Goal: Task Accomplishment & Management: Manage account settings

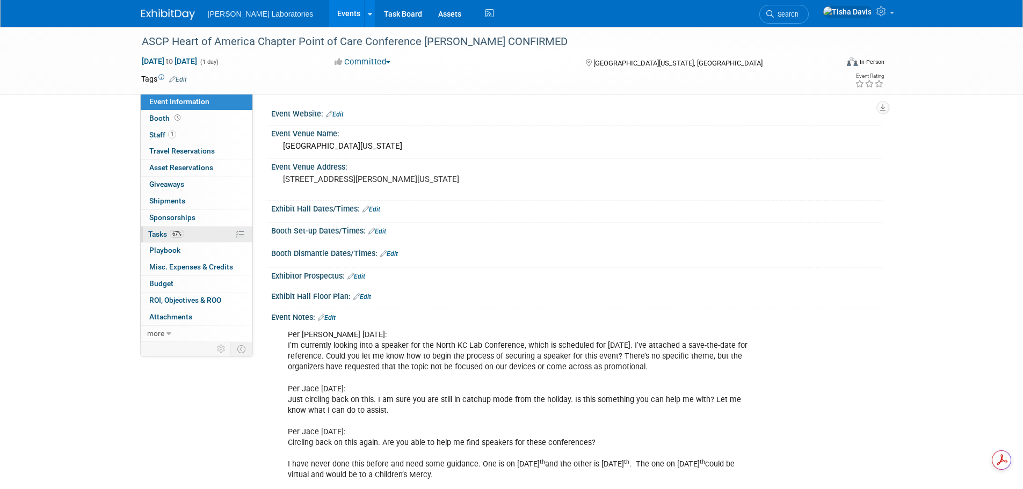
click at [160, 232] on span "Tasks 67%" at bounding box center [166, 234] width 36 height 9
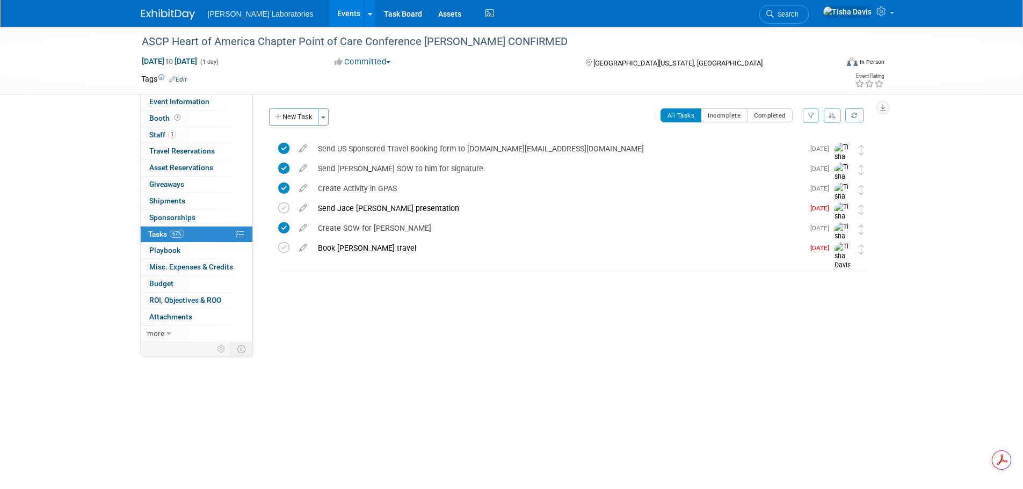
click at [329, 14] on link "Events" at bounding box center [348, 13] width 39 height 27
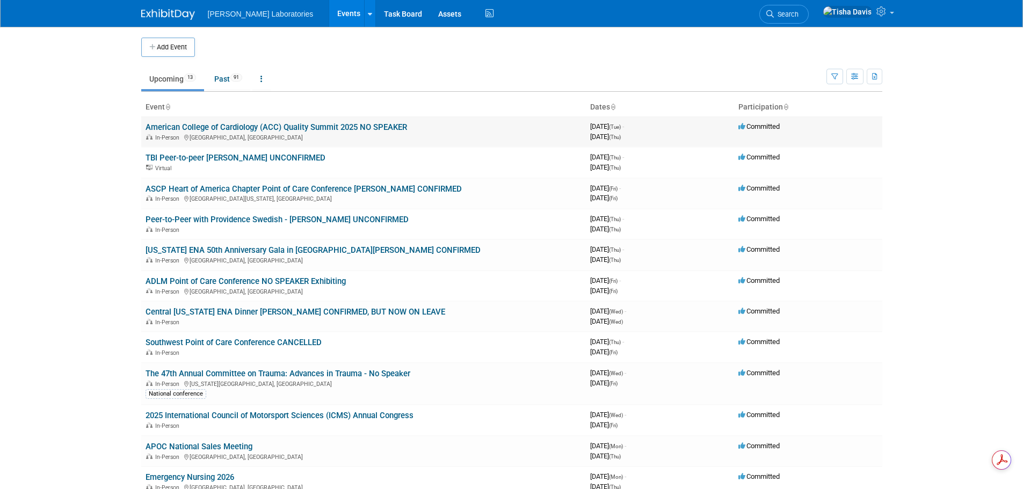
click at [295, 127] on link "American College of Cardiology (ACC) Quality Summit 2025 NO SPEAKER" at bounding box center [275, 127] width 261 height 10
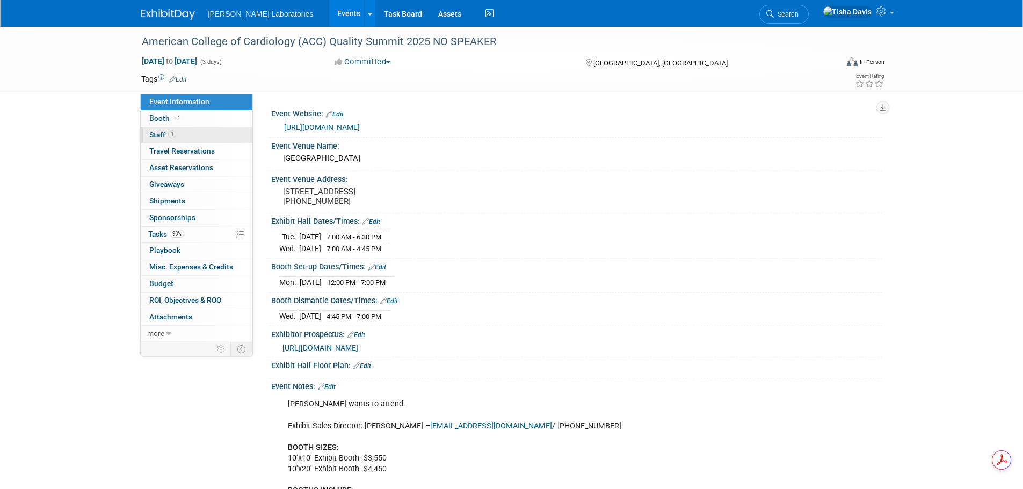
click at [159, 133] on span "Staff 1" at bounding box center [162, 134] width 27 height 9
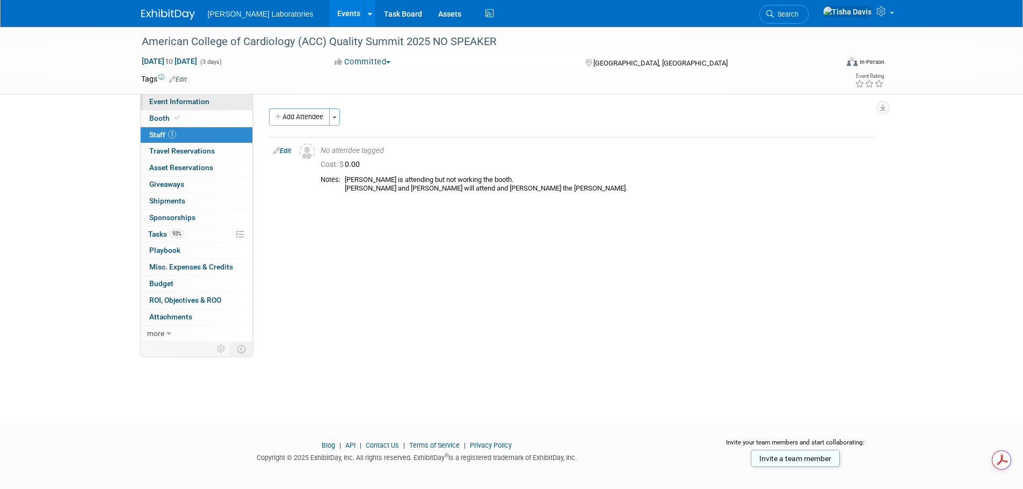
click at [181, 99] on span "Event Information" at bounding box center [179, 101] width 60 height 9
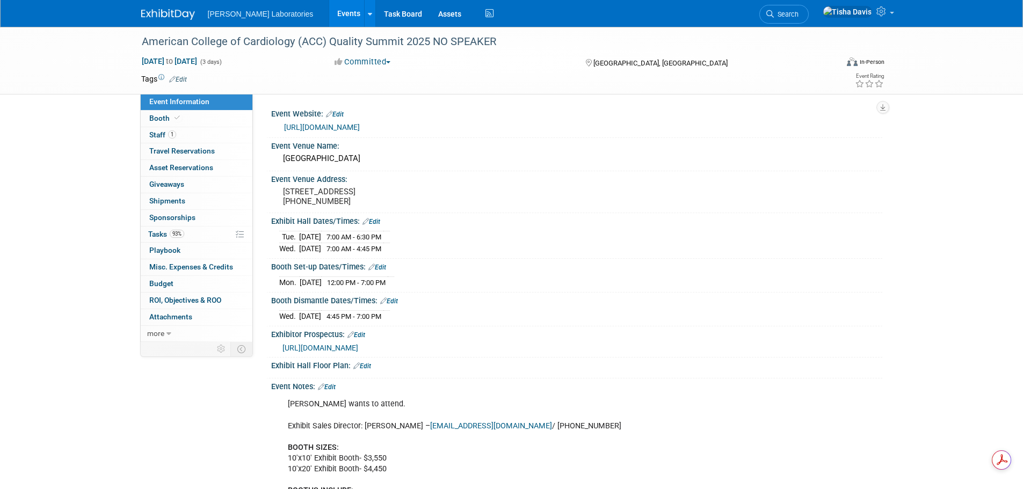
click at [322, 125] on link "https://cvquality.acc.org/education-meetings/acc-quality-summit?_gl=1*1hm6ppo*_…" at bounding box center [322, 127] width 76 height 9
click at [282, 167] on div "Sheraton Denver Downtown Hotel" at bounding box center [576, 158] width 595 height 17
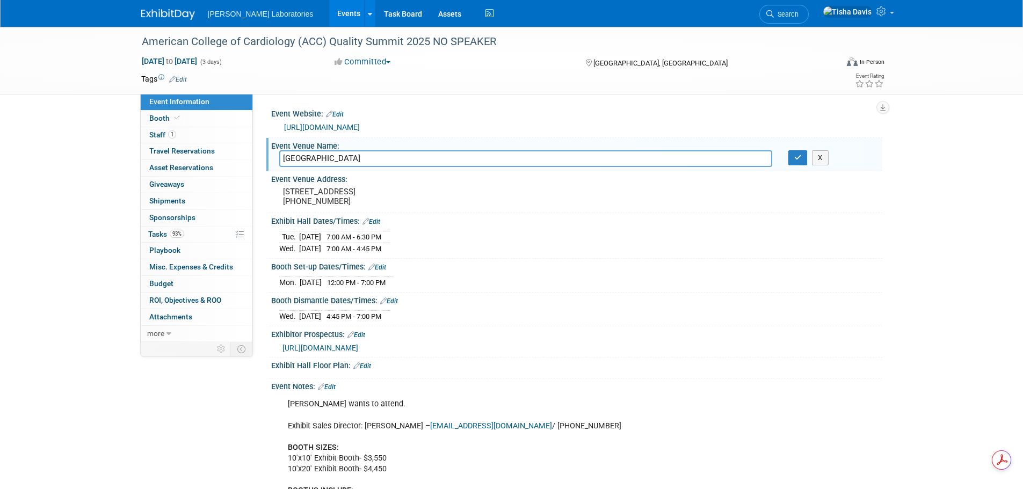
drag, startPoint x: 282, startPoint y: 170, endPoint x: 426, endPoint y: 178, distance: 143.6
click at [426, 168] on div "Sheraton Denver Downtown Hotel Sheraton Denver Downtown Hotel X" at bounding box center [576, 159] width 611 height 18
click at [337, 206] on pre "1550 Court Place Denver, CO 80202 (303) 893-3333" at bounding box center [398, 196] width 231 height 19
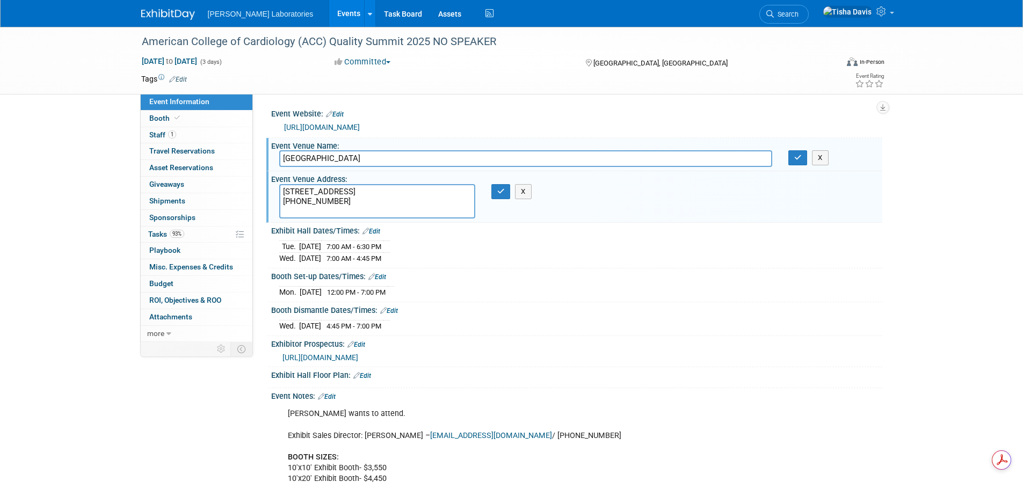
drag, startPoint x: 283, startPoint y: 201, endPoint x: 361, endPoint y: 221, distance: 80.2
click at [361, 218] on textarea "1550 Court Place Denver, CO 80202 (303) 893-3333" at bounding box center [377, 201] width 196 height 34
click at [795, 336] on div "Booth Dismantle Dates/Times: Edit Wed. Oct 15, 2025 4:45 PM - 7:00 PM Save Chan…" at bounding box center [574, 319] width 616 height 34
click at [526, 199] on button "X" at bounding box center [523, 191] width 17 height 15
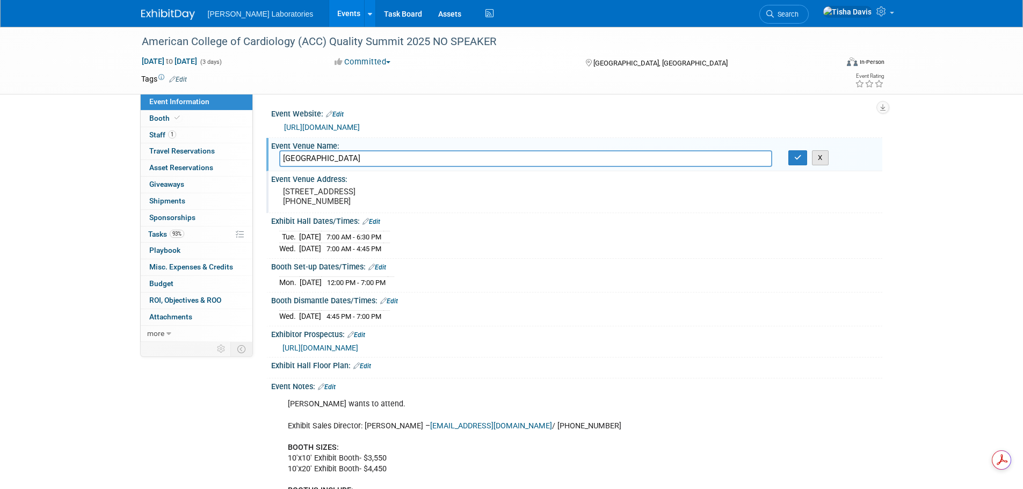
click at [822, 165] on button "X" at bounding box center [820, 157] width 17 height 15
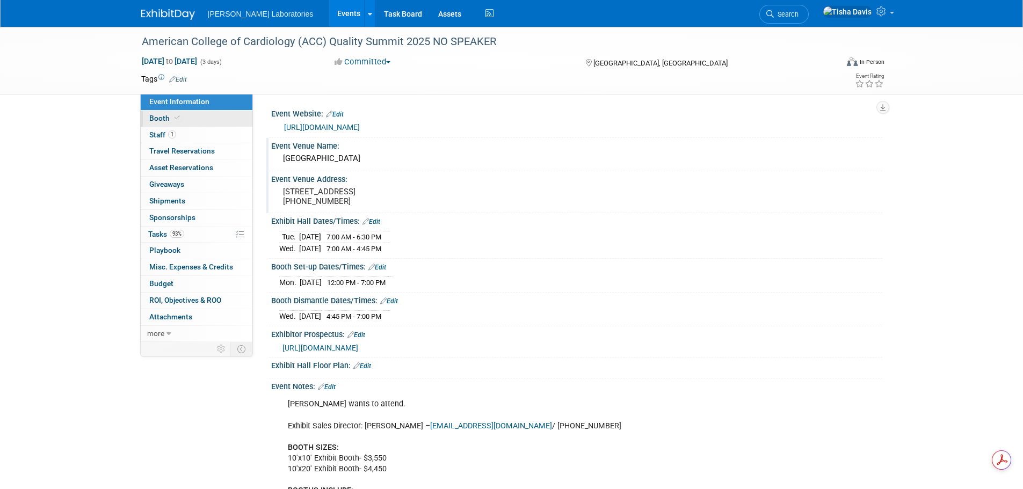
click at [161, 118] on span "Booth" at bounding box center [165, 118] width 33 height 9
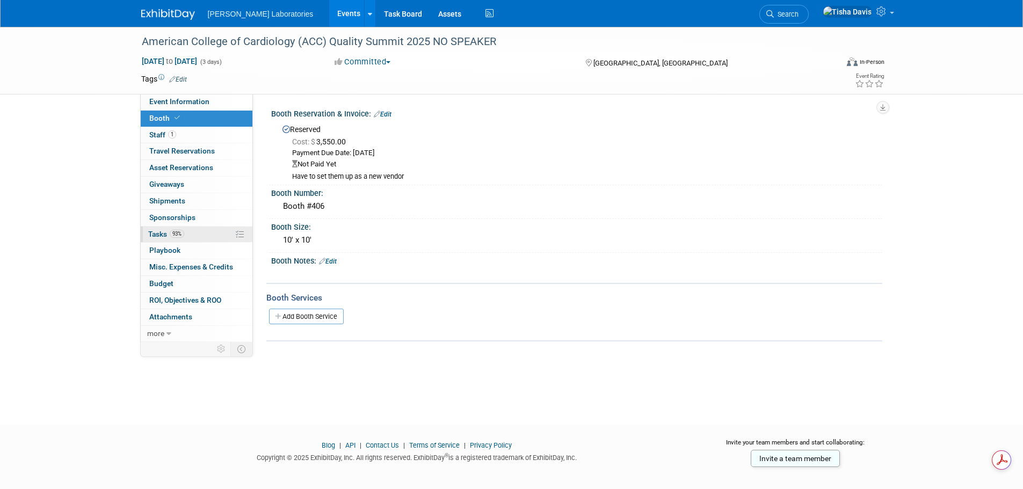
click at [156, 232] on span "Tasks 93%" at bounding box center [166, 234] width 36 height 9
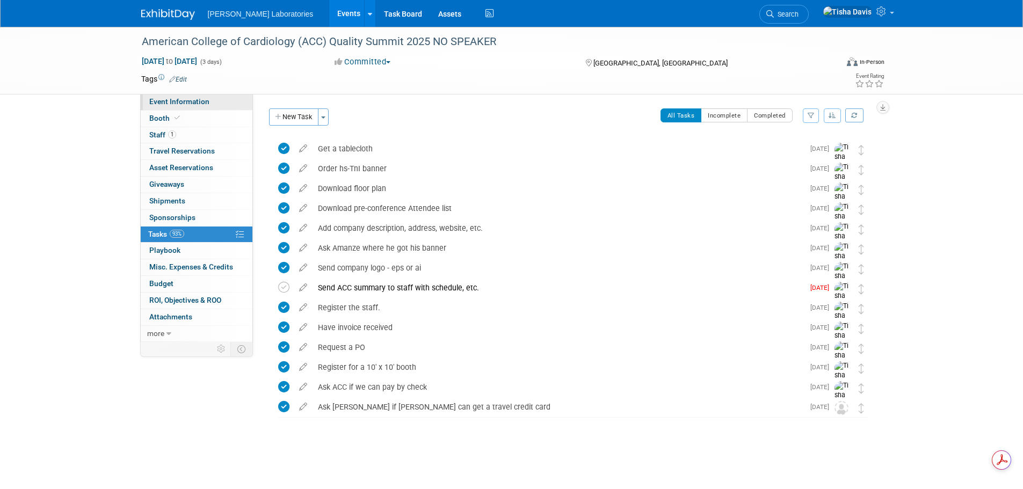
click at [183, 101] on span "Event Information" at bounding box center [179, 101] width 60 height 9
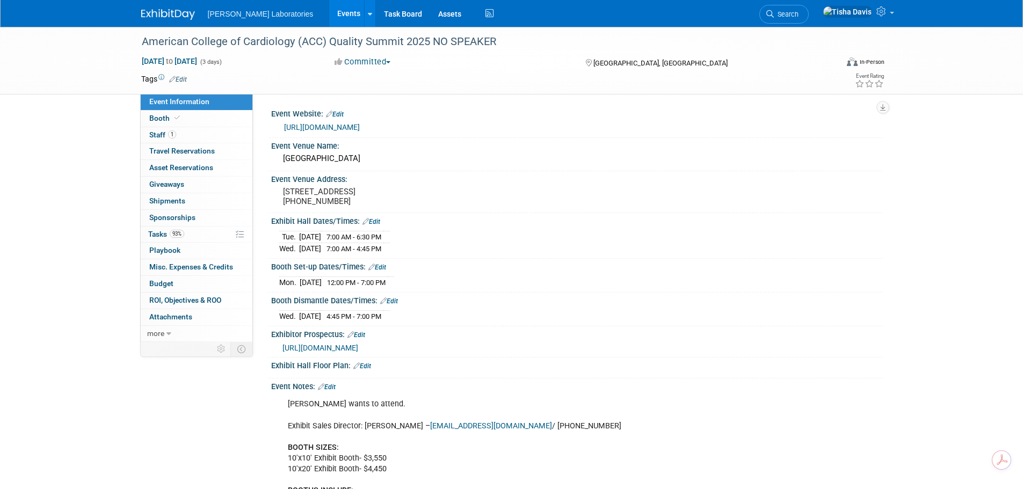
drag, startPoint x: 279, startPoint y: 252, endPoint x: 414, endPoint y: 264, distance: 136.3
click at [414, 254] on div "Tue. Oct 14, 2025 7:00 AM - 6:30 PM Wed. Oct 15, 2025 7:00 AM - 4:45 PM" at bounding box center [576, 241] width 595 height 26
copy table
drag, startPoint x: 518, startPoint y: 279, endPoint x: 510, endPoint y: 280, distance: 7.5
click at [518, 273] on div "Booth Set-up Dates/Times: Edit" at bounding box center [576, 266] width 611 height 14
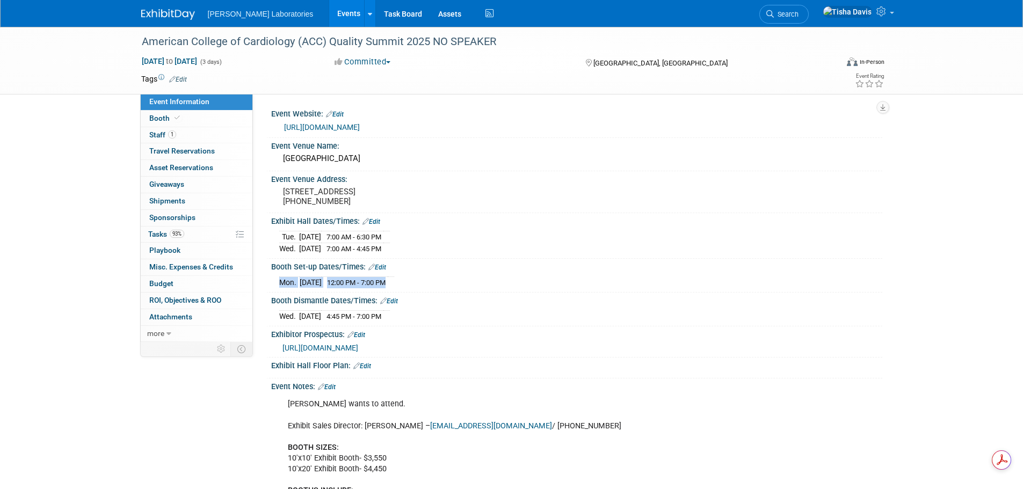
drag, startPoint x: 277, startPoint y: 301, endPoint x: 411, endPoint y: 307, distance: 133.8
click at [411, 289] on div "Mon. Oct 13, 2025 12:00 PM - 7:00 PM Save Changes Cancel" at bounding box center [576, 280] width 611 height 18
copy div "Mon. Oct 13, 2025 12:00 PM - 7:00 PM"
drag, startPoint x: 273, startPoint y: 334, endPoint x: 408, endPoint y: 334, distance: 134.8
click at [408, 323] on div "Wed. Oct 15, 2025 4:45 PM - 7:00 PM Save Changes Cancel" at bounding box center [576, 314] width 611 height 18
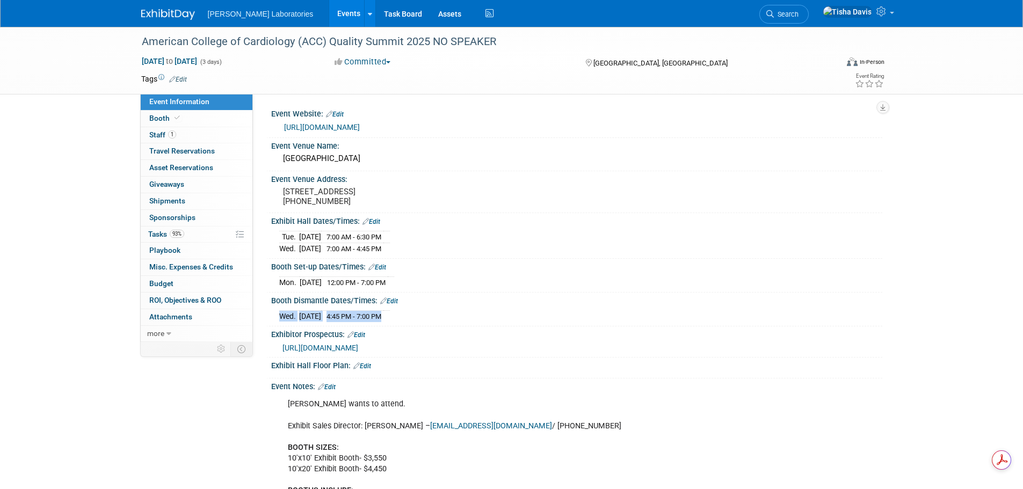
copy div "Wed. Oct 15, 2025 4:45 PM - 7:00 PM"
click at [869, 288] on div "Mon. Oct 13, 2025 12:00 PM - 7:00 PM" at bounding box center [576, 281] width 595 height 14
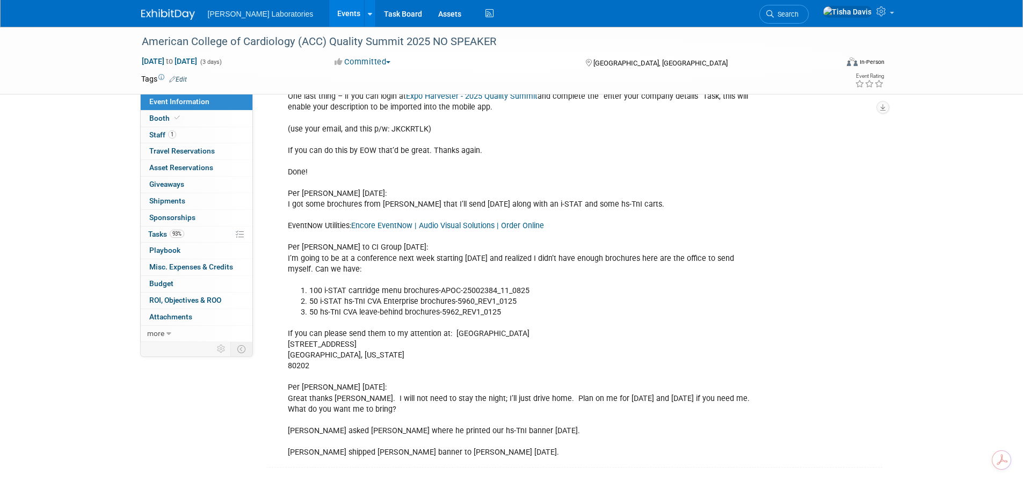
scroll to position [2105, 0]
click at [384, 315] on li "50 hs-TnI CVA leave-behind brochures-5962_REV1_0125" at bounding box center [533, 312] width 448 height 11
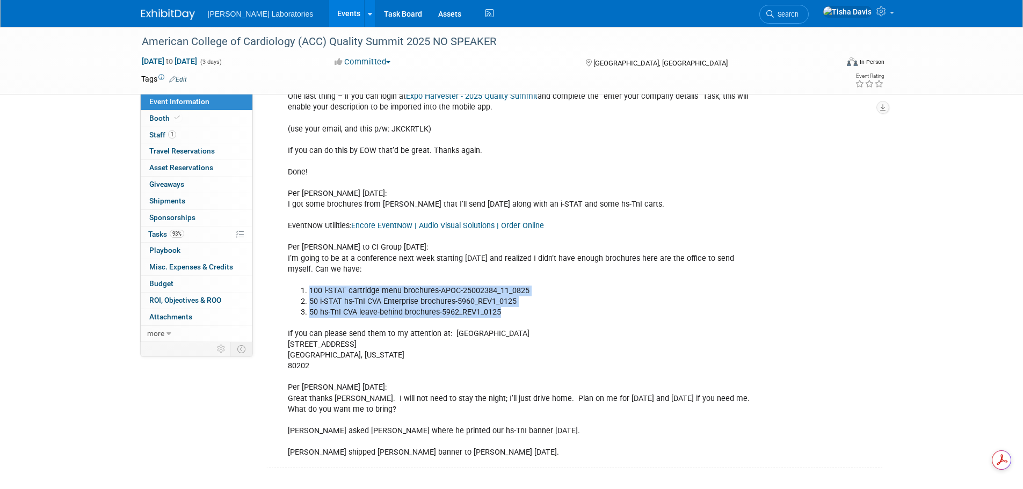
drag, startPoint x: 294, startPoint y: 289, endPoint x: 507, endPoint y: 315, distance: 214.6
click at [507, 315] on ol "100 i-STAT cartridge menu brochures-APOC-25002384_11_0825 50 i-STAT hs-TnI CVA …" at bounding box center [523, 302] width 470 height 32
copy ol "100 i-STAT cartridge menu brochures-APOC-25002384_11_0825 50 i-STAT hs-TnI CVA …"
click at [166, 231] on span "Tasks 93%" at bounding box center [166, 234] width 36 height 9
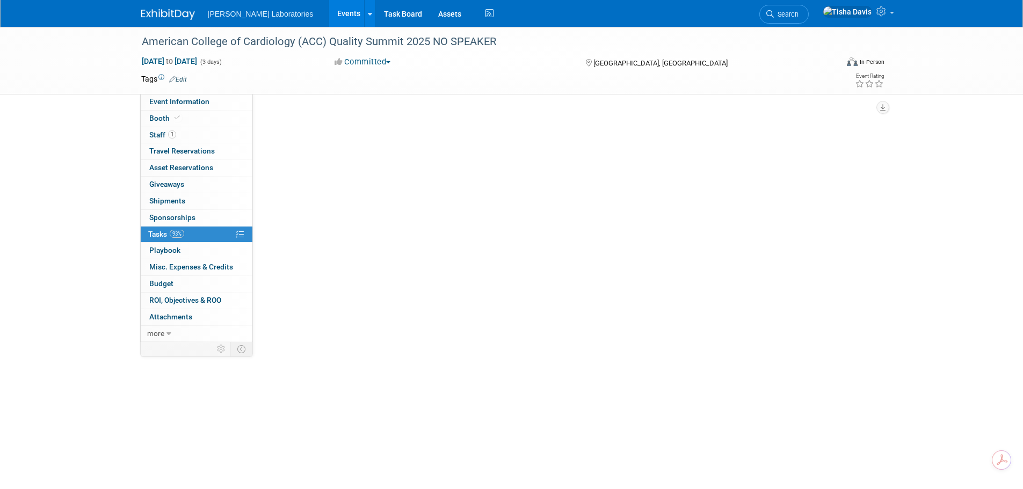
scroll to position [0, 0]
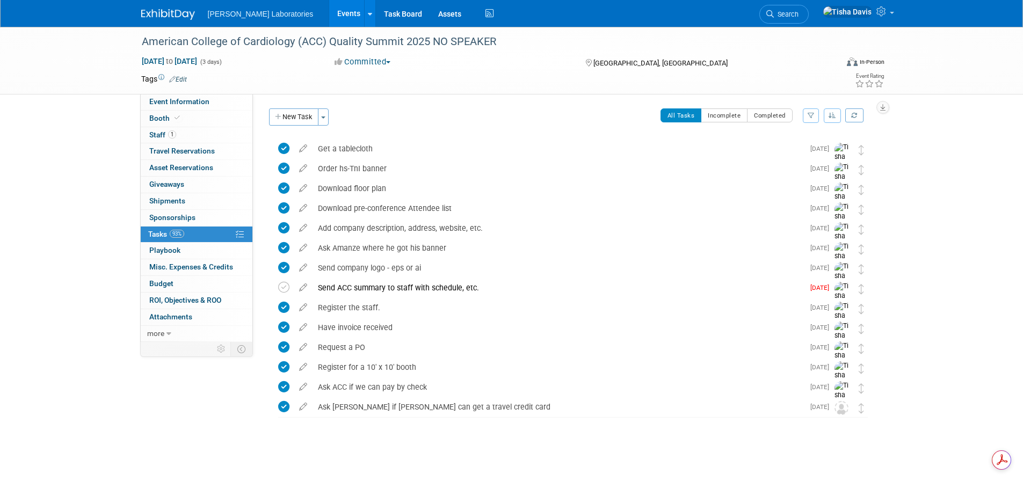
click at [329, 8] on link "Events" at bounding box center [348, 13] width 39 height 27
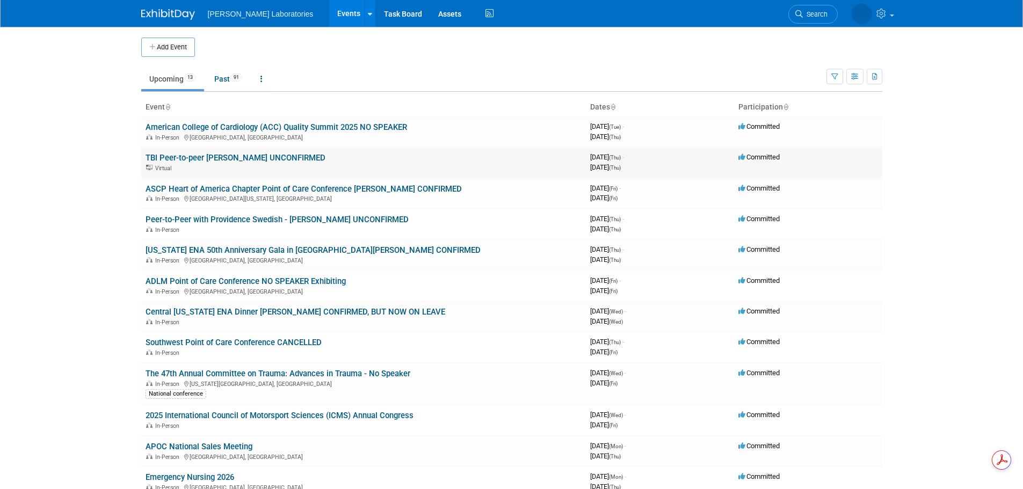
click at [285, 159] on link "TBI Peer-to-peer Dr. Hertner UNCONFIRMED" at bounding box center [235, 158] width 180 height 10
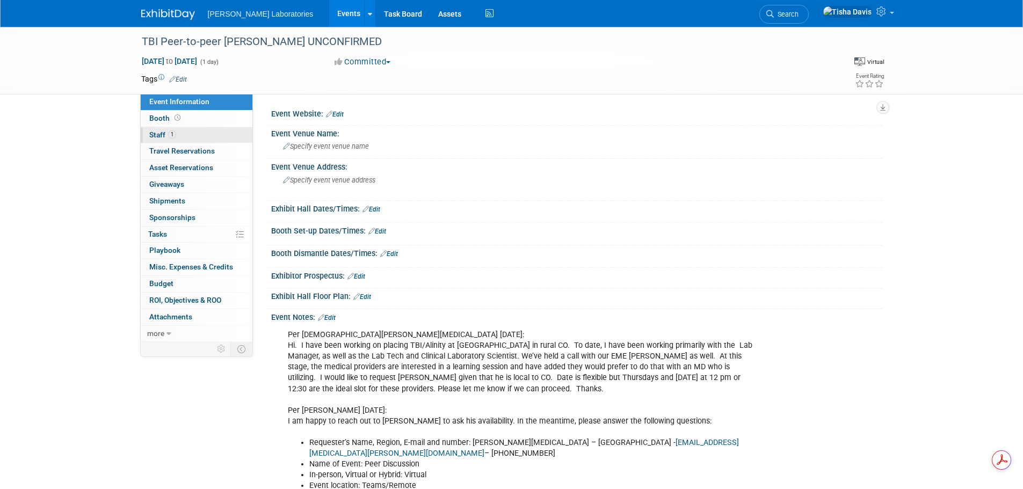
click at [157, 132] on span "Staff 1" at bounding box center [162, 134] width 27 height 9
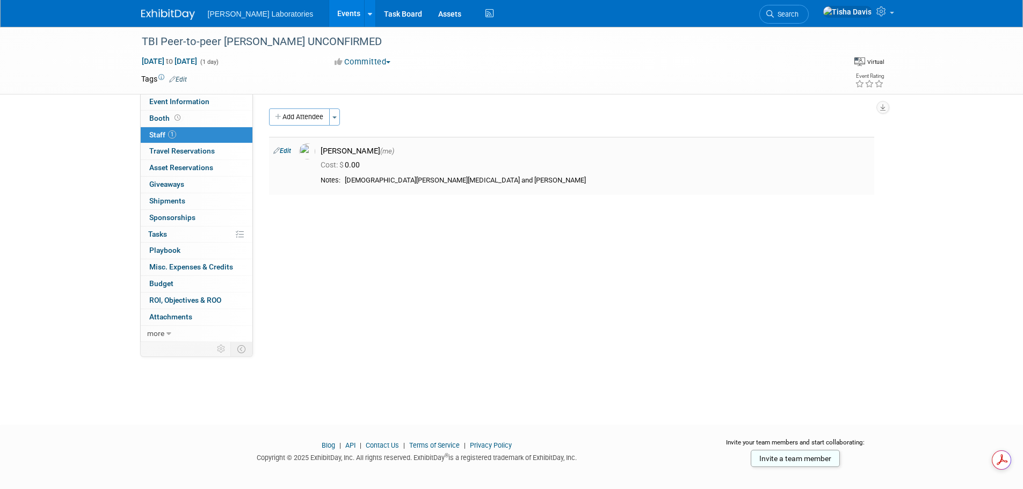
click at [286, 150] on link "Edit" at bounding box center [282, 151] width 18 height 8
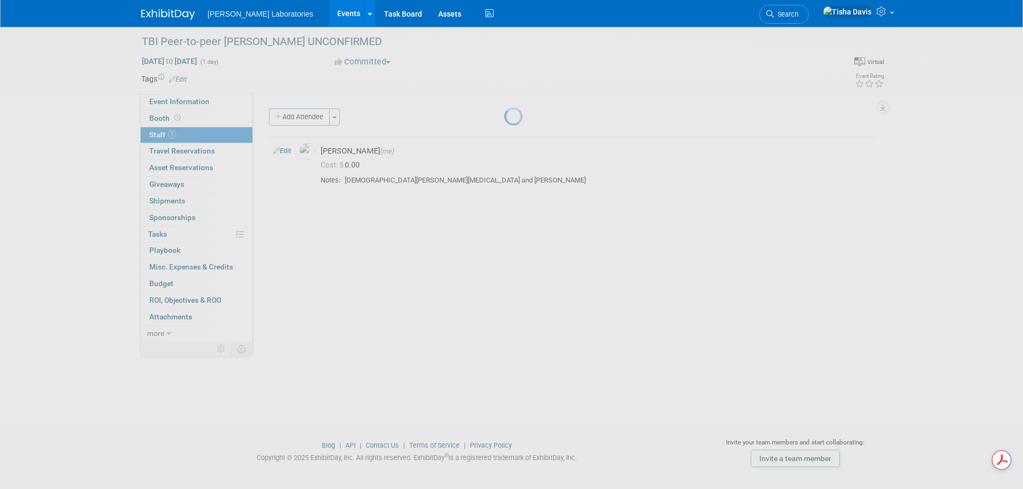
select select "2770856e-d6b1-4121-bfe1-202d7e478624"
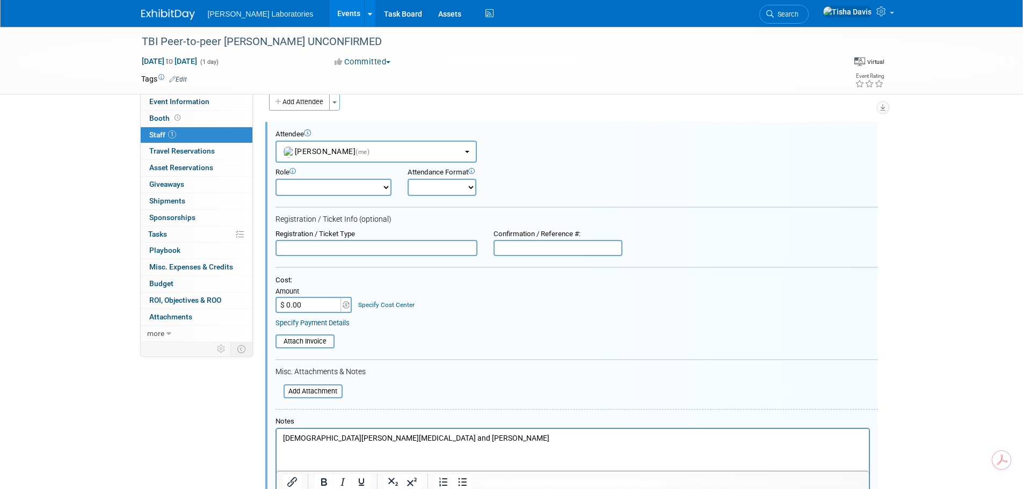
scroll to position [69, 0]
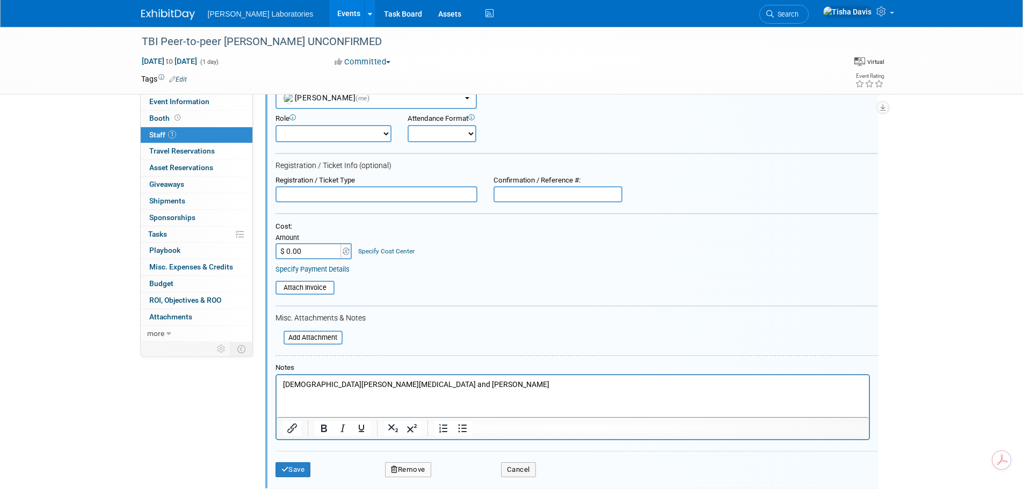
click at [348, 383] on p "Christian Ollier and Tricia Wetzler" at bounding box center [572, 385] width 580 height 11
click at [297, 468] on button "Save" at bounding box center [292, 469] width 35 height 15
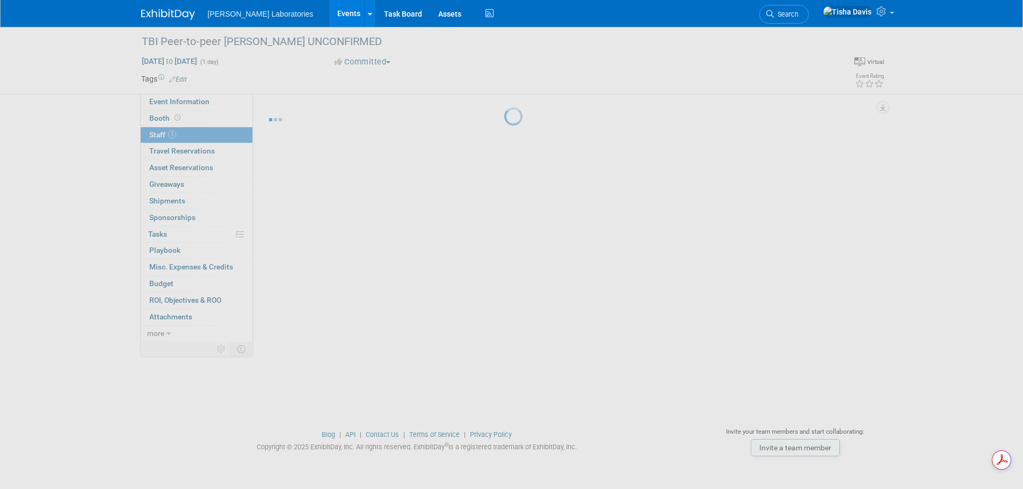
scroll to position [11, 0]
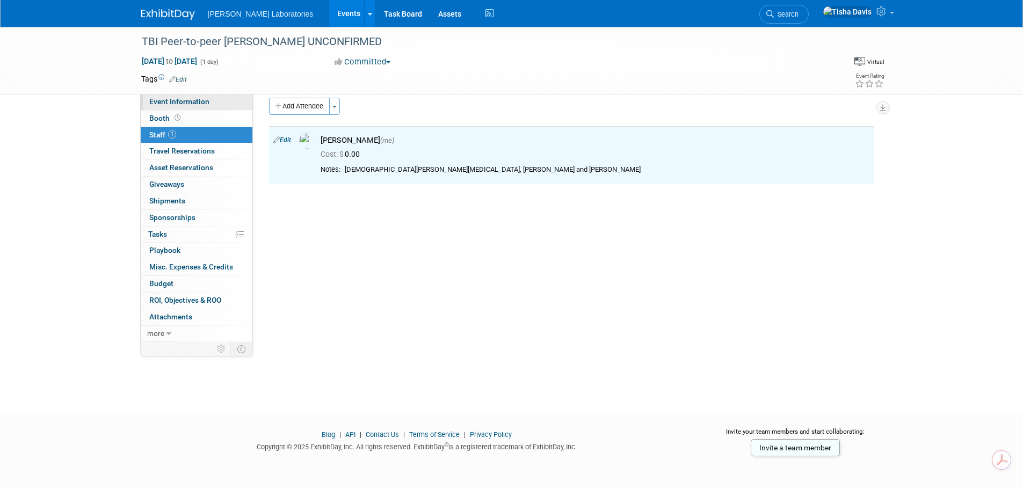
click at [192, 104] on span "Event Information" at bounding box center [179, 101] width 60 height 9
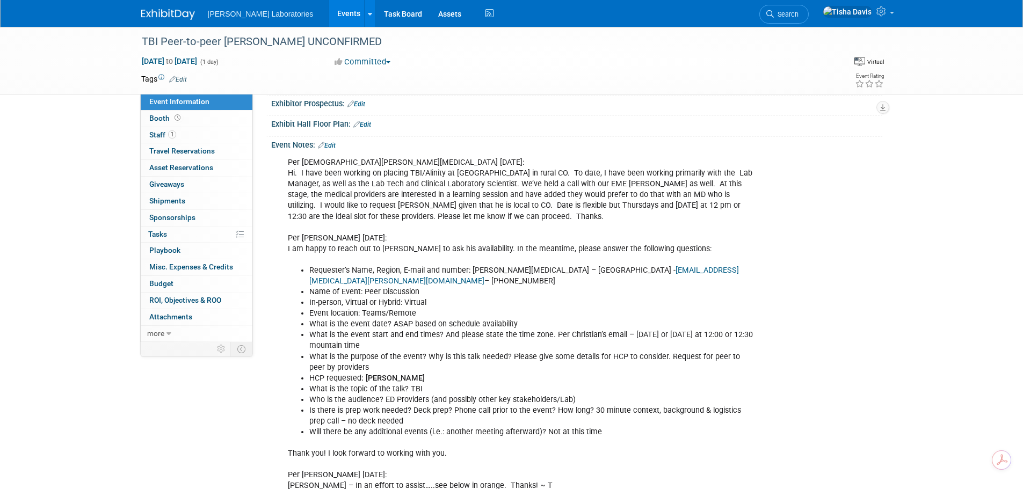
scroll to position [0, 0]
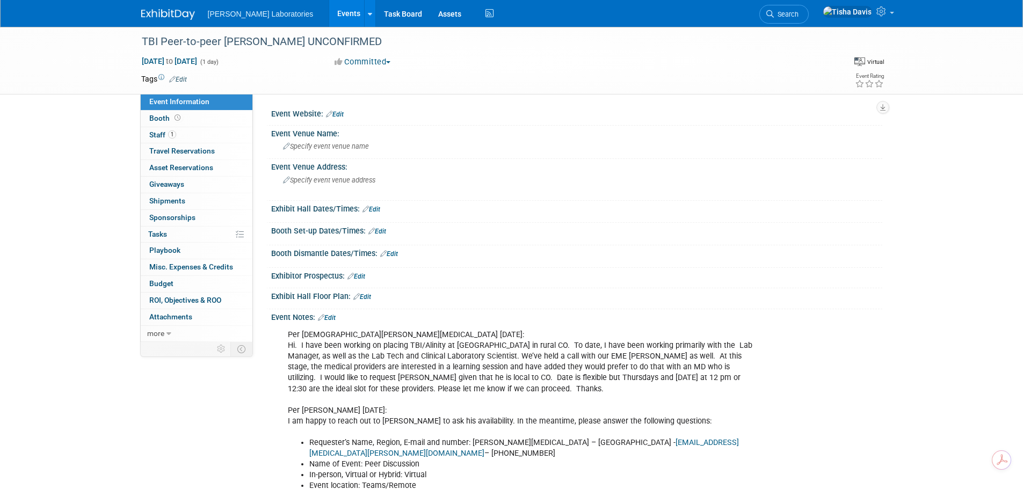
click at [333, 317] on link "Edit" at bounding box center [327, 318] width 18 height 8
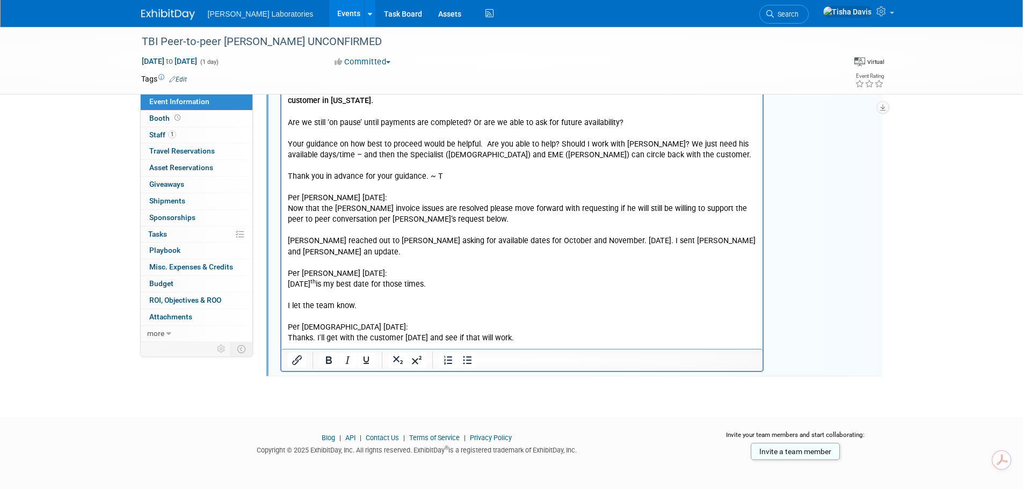
scroll to position [1681, 0]
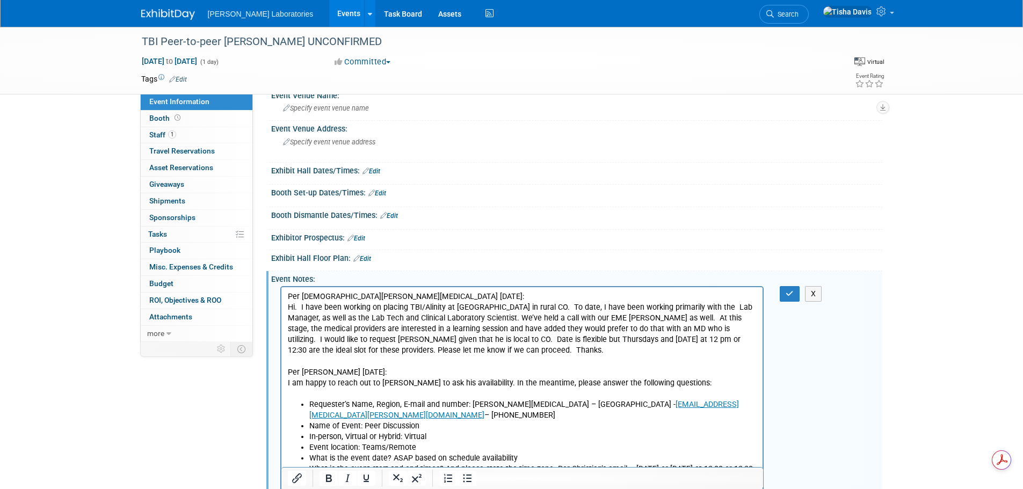
scroll to position [43, 0]
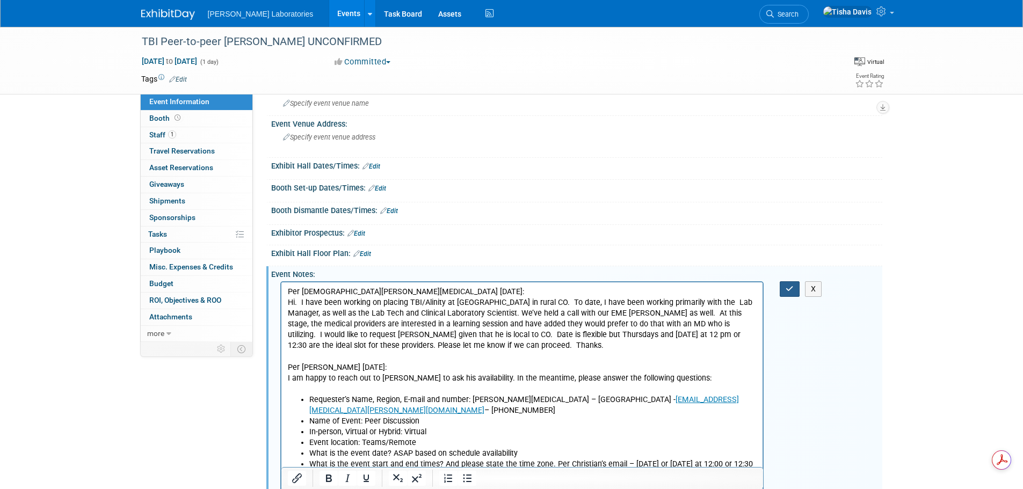
click at [786, 282] on button "button" at bounding box center [790, 289] width 20 height 16
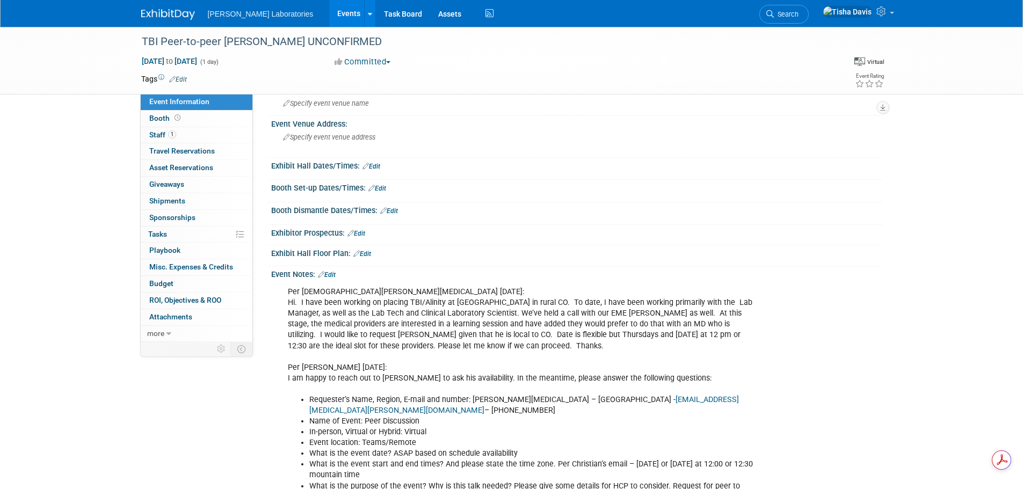
click at [329, 12] on link "Events" at bounding box center [348, 13] width 39 height 27
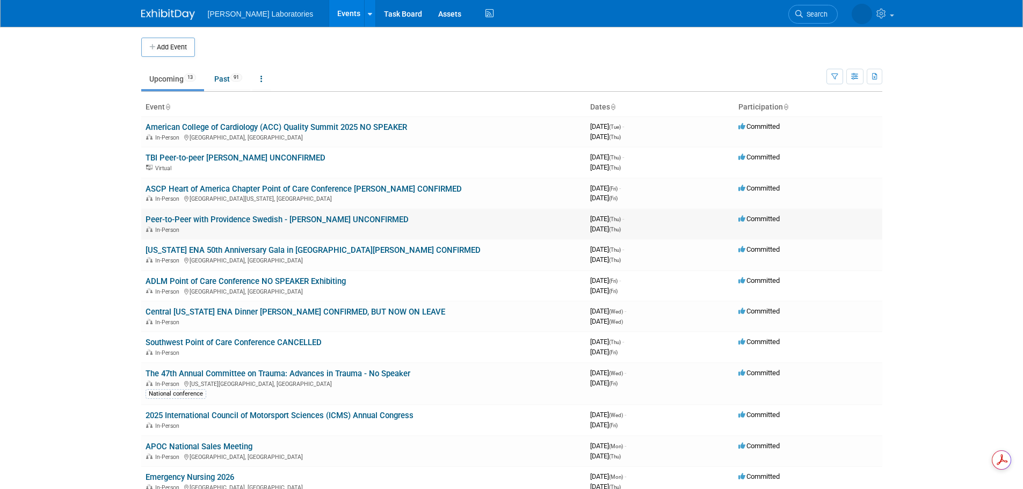
click at [276, 220] on link "Peer-to-Peer with Providence Swedish - [PERSON_NAME] UNCONFIRMED" at bounding box center [276, 220] width 263 height 10
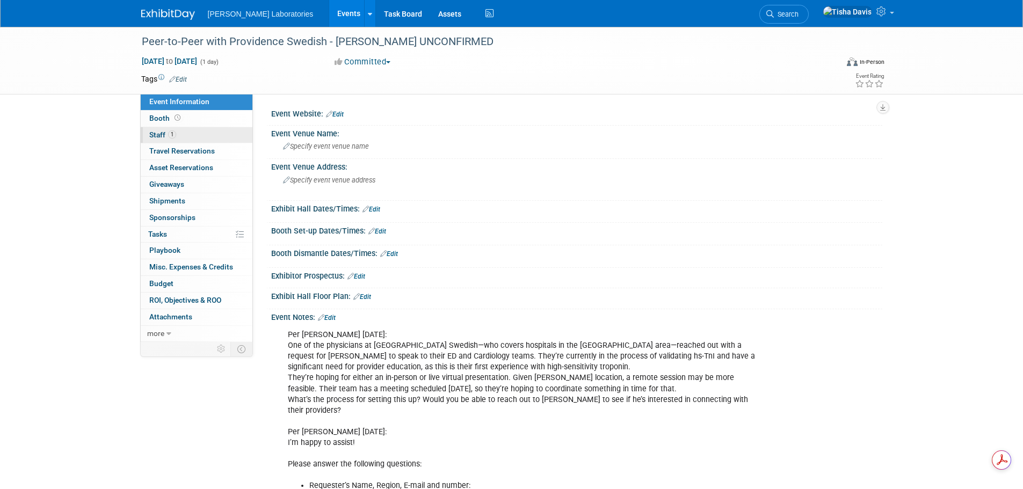
click at [157, 134] on span "Staff 1" at bounding box center [162, 134] width 27 height 9
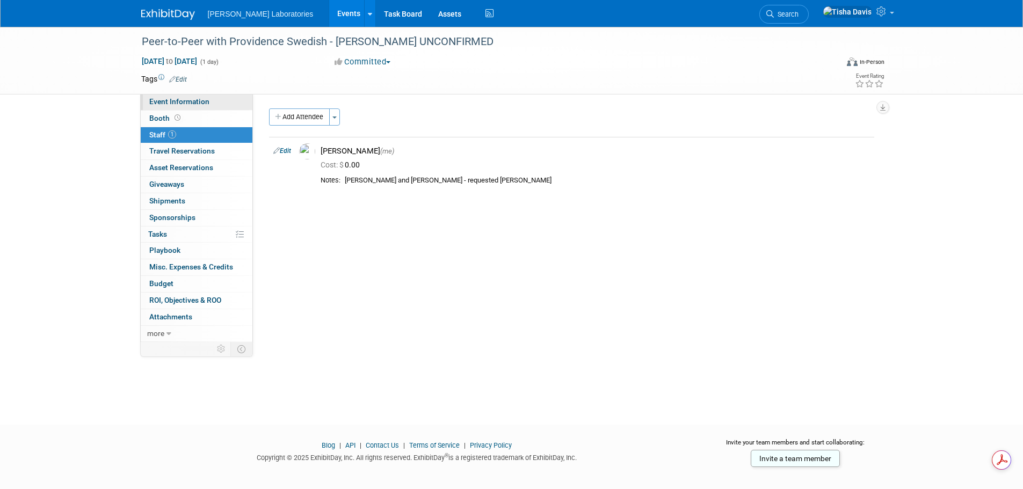
click at [177, 104] on span "Event Information" at bounding box center [179, 101] width 60 height 9
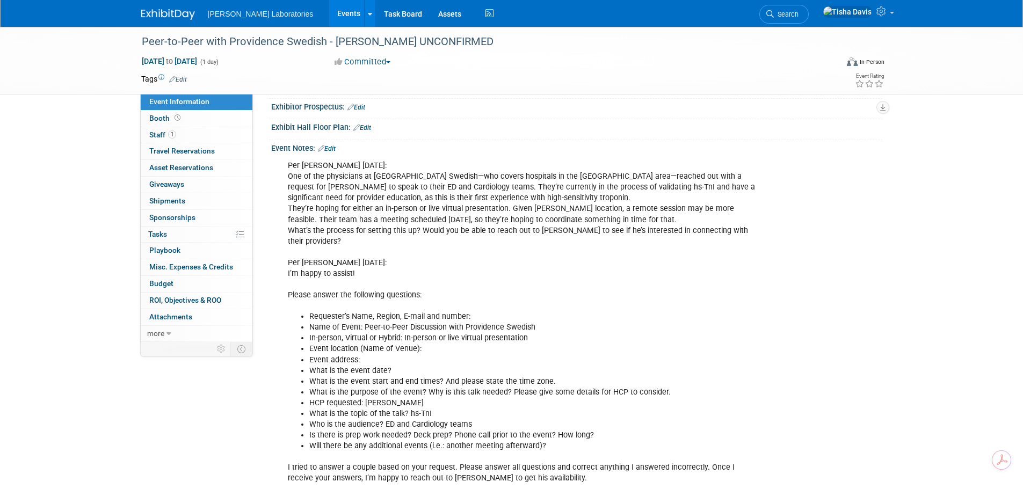
scroll to position [150, 0]
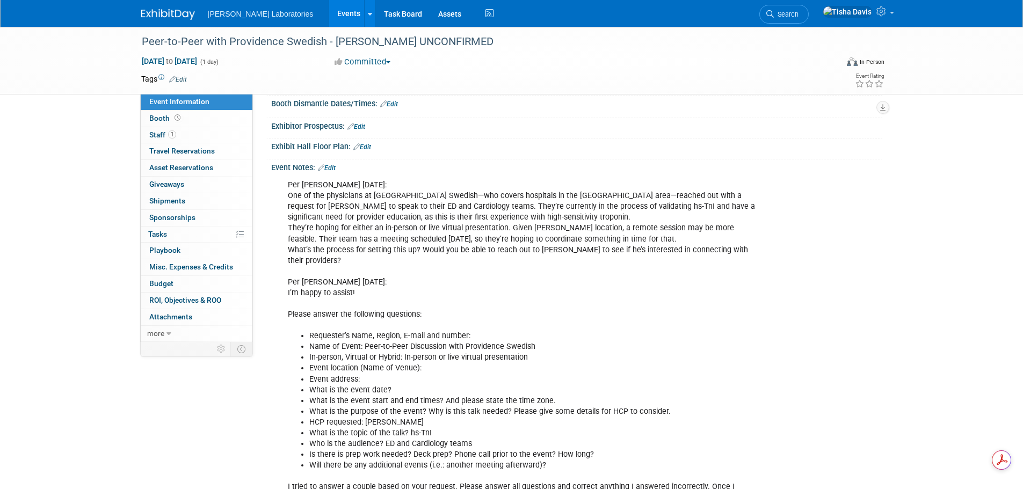
click at [329, 11] on link "Events" at bounding box center [348, 13] width 39 height 27
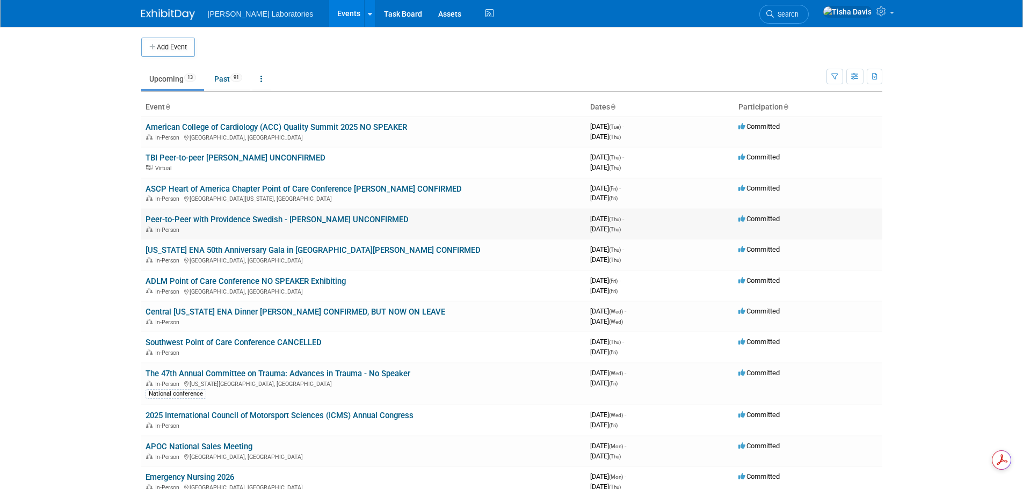
click at [315, 218] on link "Peer-to-Peer with Providence Swedish - [PERSON_NAME] UNCONFIRMED" at bounding box center [276, 220] width 263 height 10
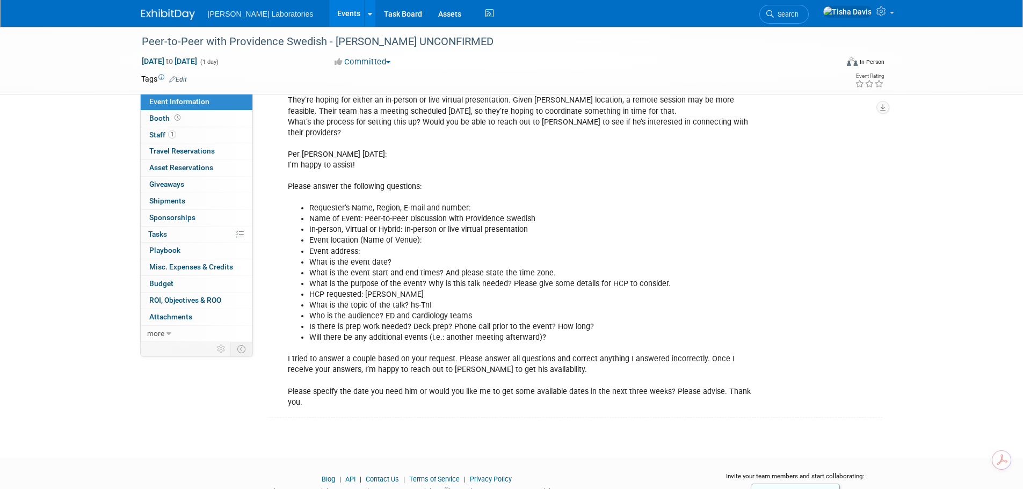
scroll to position [150, 0]
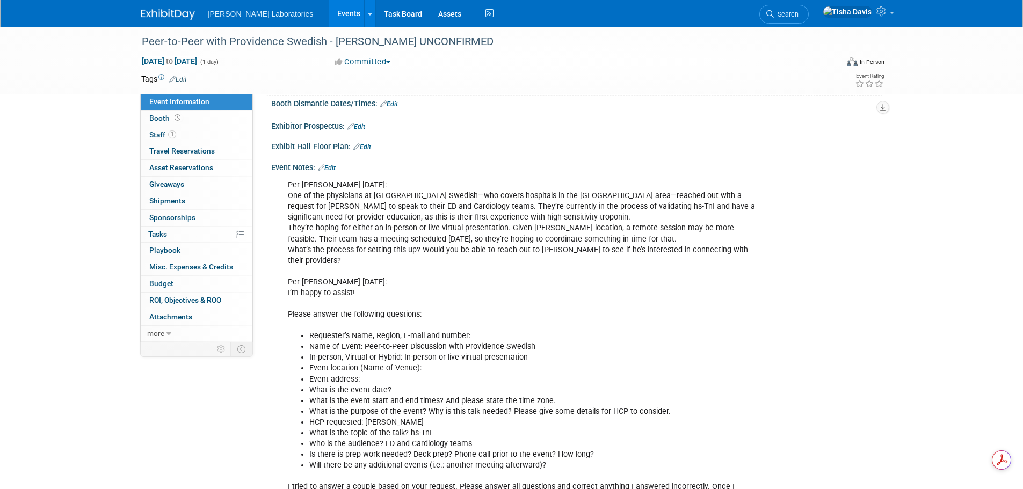
click at [335, 164] on link "Edit" at bounding box center [327, 168] width 18 height 8
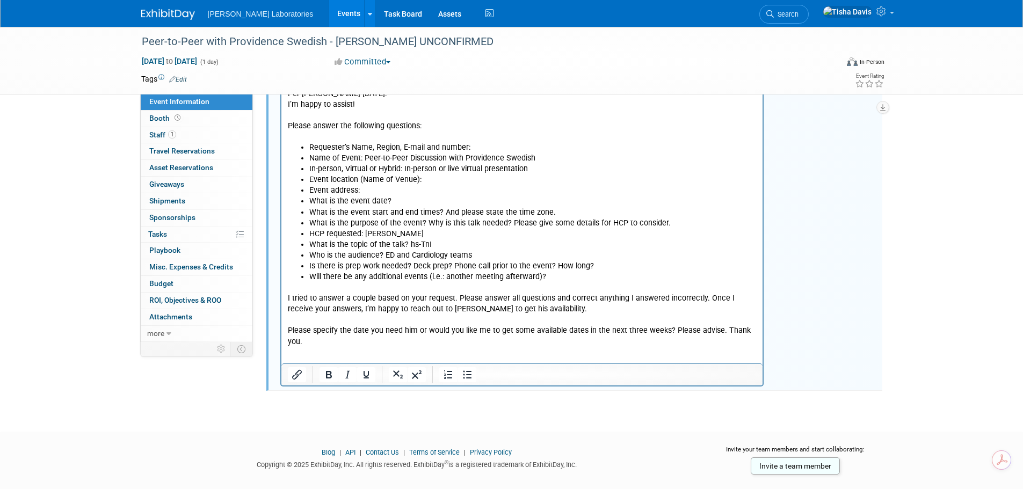
scroll to position [339, 0]
drag, startPoint x: 759, startPoint y: 330, endPoint x: 751, endPoint y: 331, distance: 8.1
click at [758, 330] on html "Per [PERSON_NAME] [DATE]: One of the physicians at [GEOGRAPHIC_DATA]—who covers…" at bounding box center [522, 167] width 482 height 360
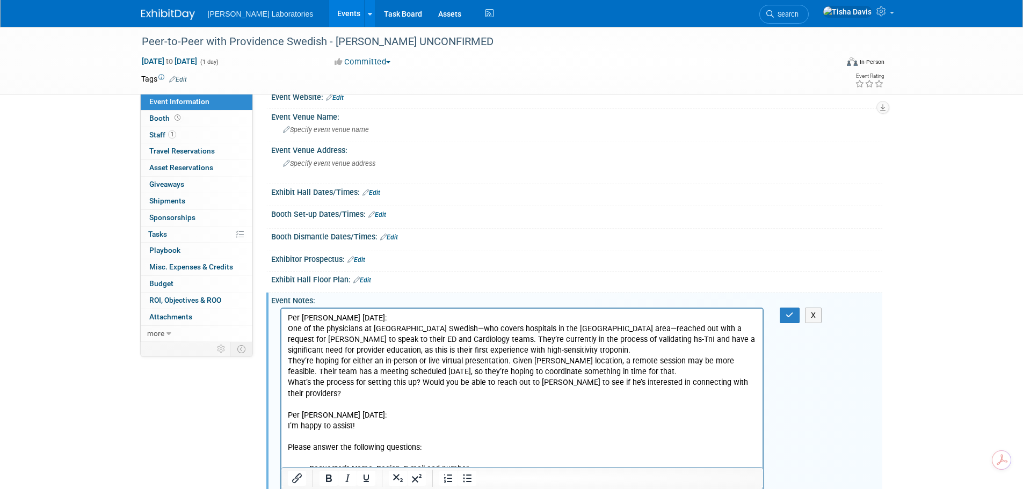
scroll to position [0, 0]
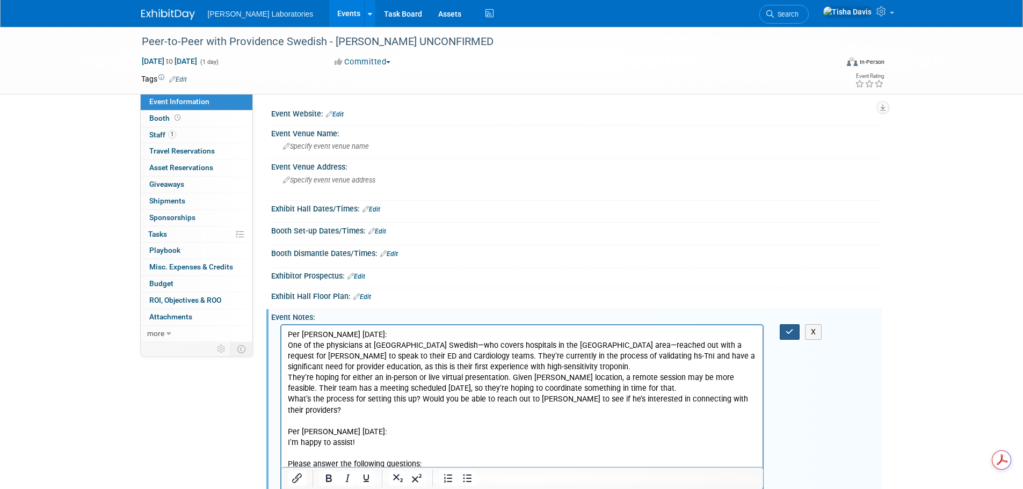
click at [788, 331] on icon "button" at bounding box center [789, 332] width 8 height 8
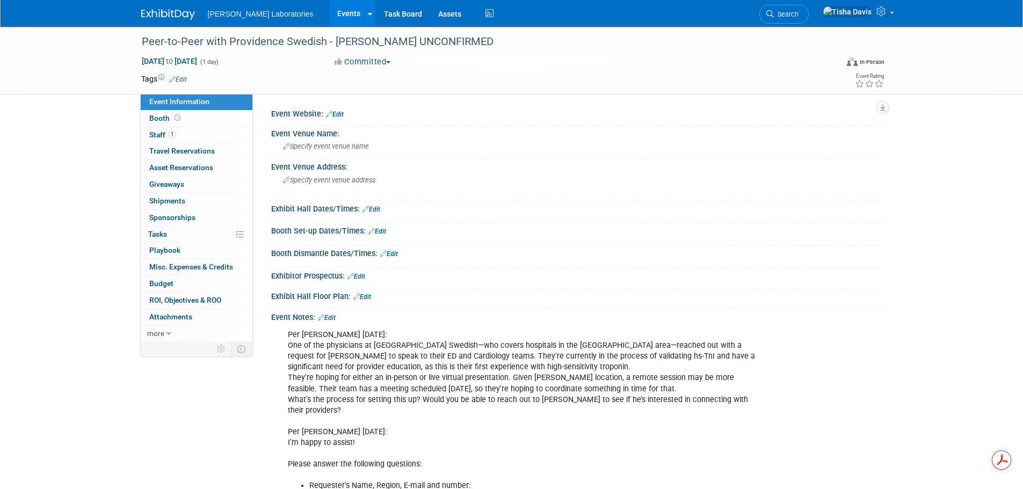
click at [329, 17] on link "Events" at bounding box center [348, 13] width 39 height 27
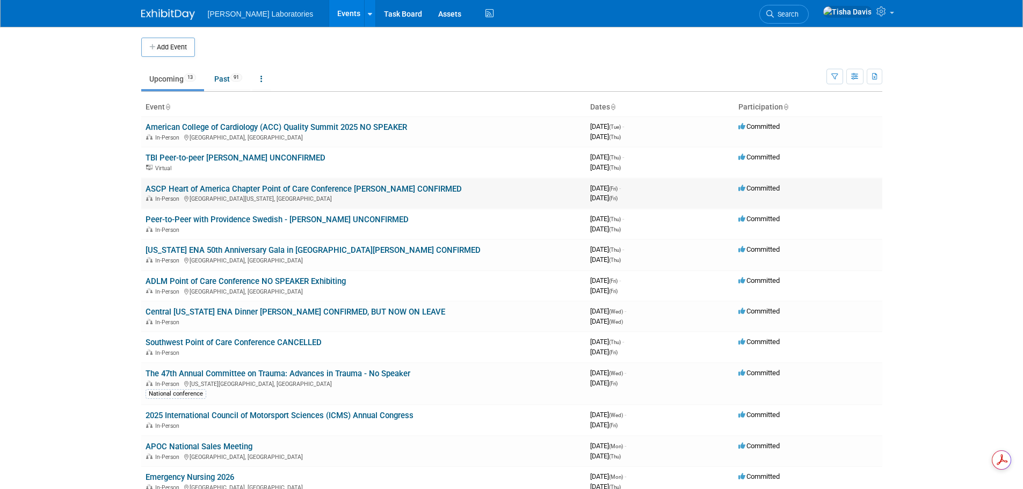
click at [220, 191] on link "ASCP Heart of America Chapter Point of Care Conference [PERSON_NAME] CONFIRMED" at bounding box center [303, 189] width 316 height 10
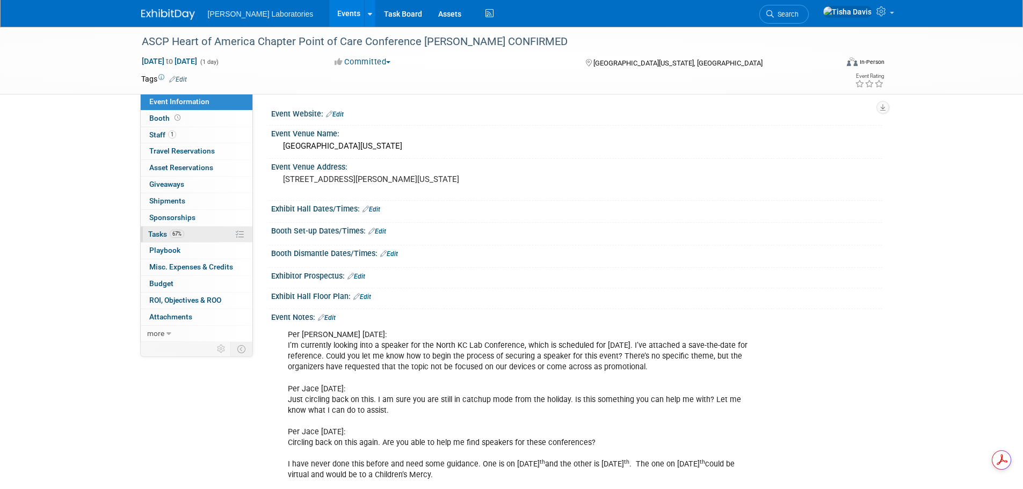
click at [158, 234] on span "Tasks 67%" at bounding box center [166, 234] width 36 height 9
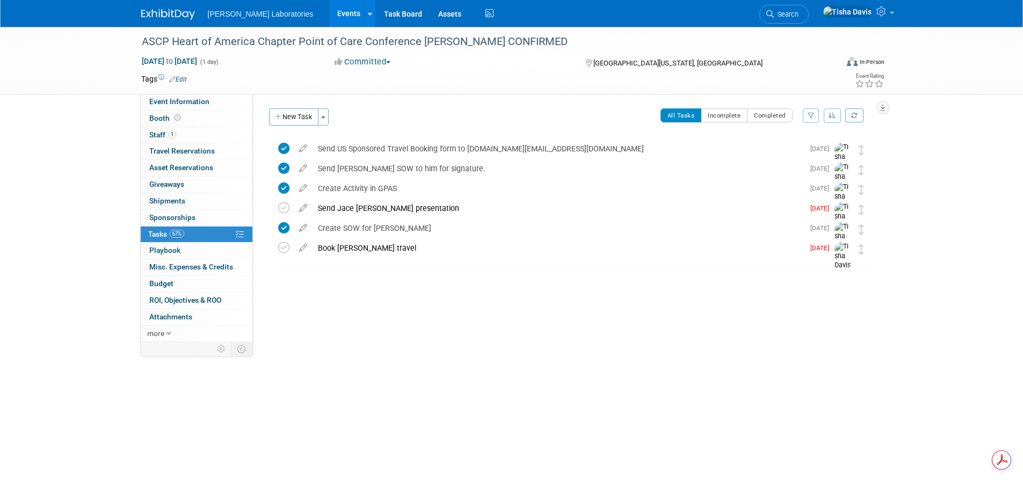
click at [329, 16] on link "Events" at bounding box center [348, 13] width 39 height 27
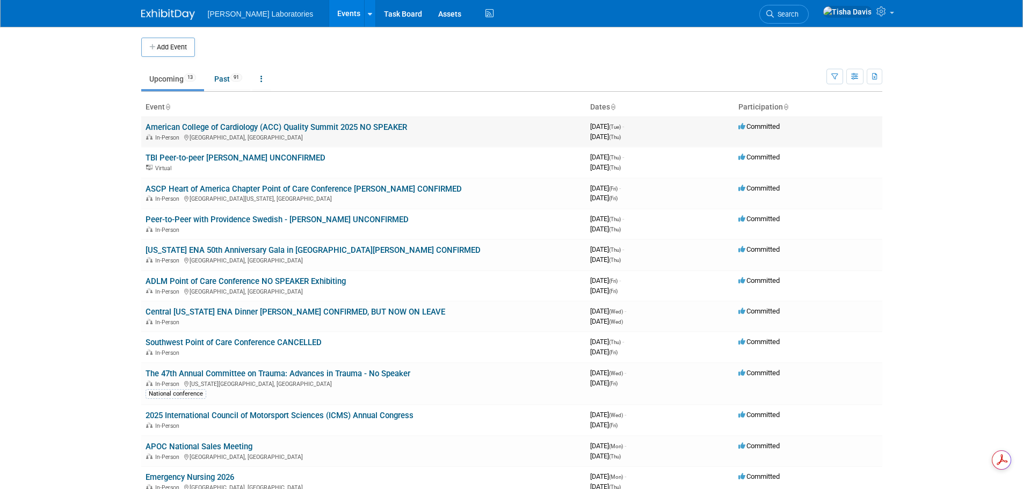
click at [279, 126] on link "American College of Cardiology (ACC) Quality Summit 2025 NO SPEAKER" at bounding box center [275, 127] width 261 height 10
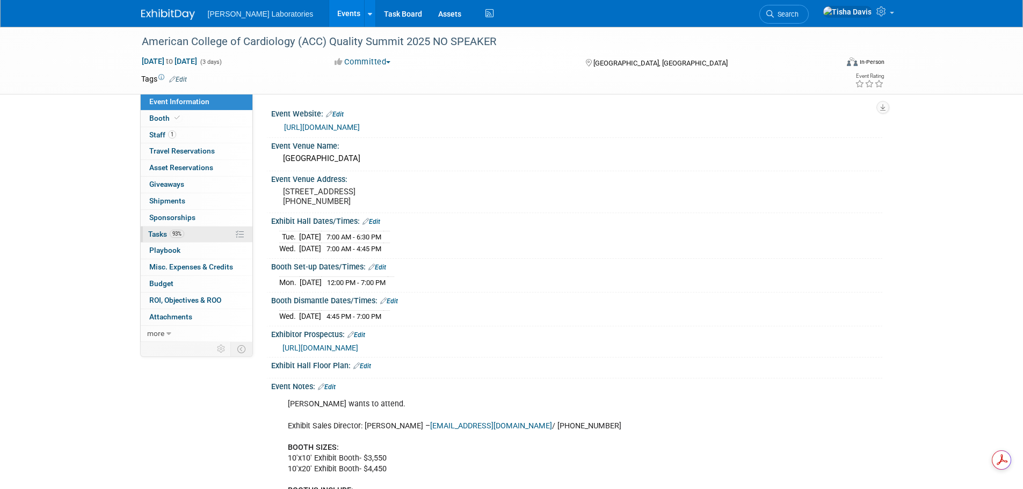
click at [160, 235] on span "Tasks 93%" at bounding box center [166, 234] width 36 height 9
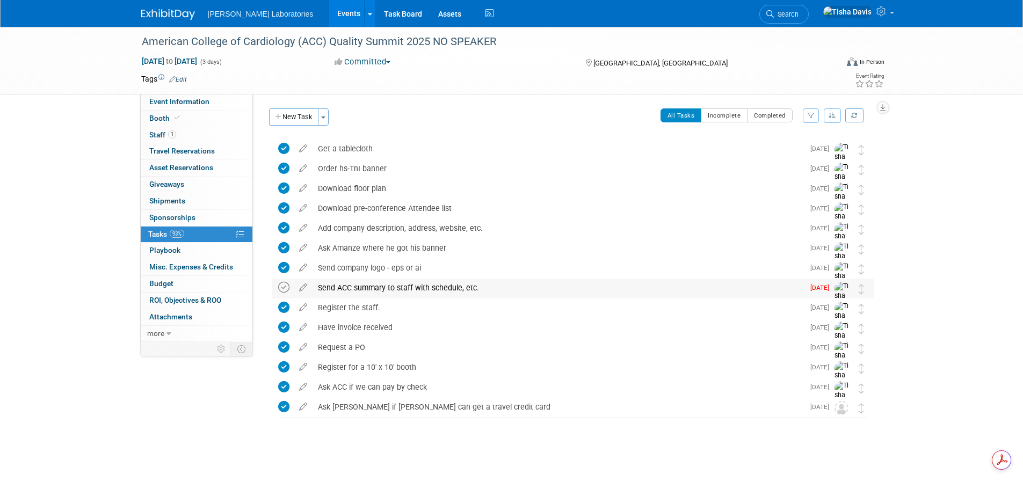
click at [285, 289] on icon at bounding box center [283, 287] width 11 height 11
click at [329, 12] on link "Events" at bounding box center [348, 13] width 39 height 27
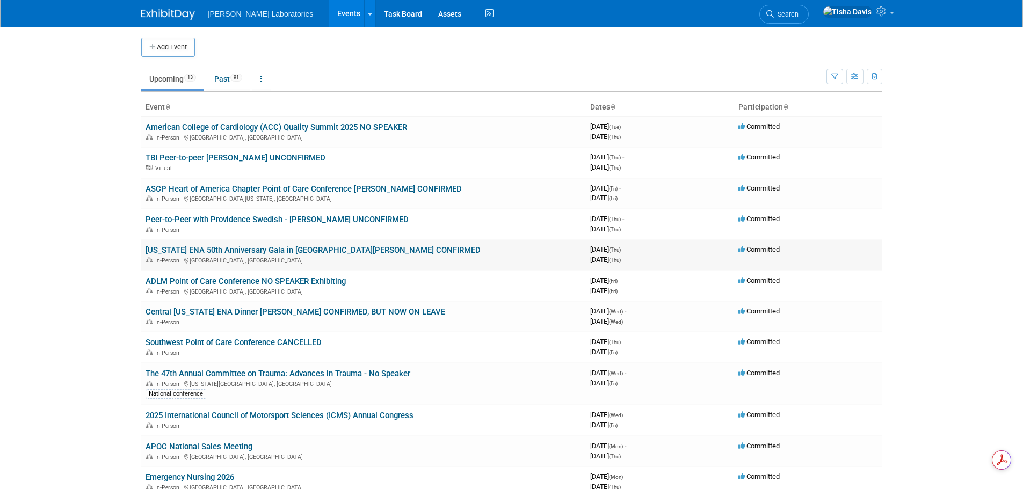
click at [214, 252] on link "[US_STATE] ENA 50th Anniversary Gala in [GEOGRAPHIC_DATA][PERSON_NAME] CONFIRMED" at bounding box center [312, 250] width 335 height 10
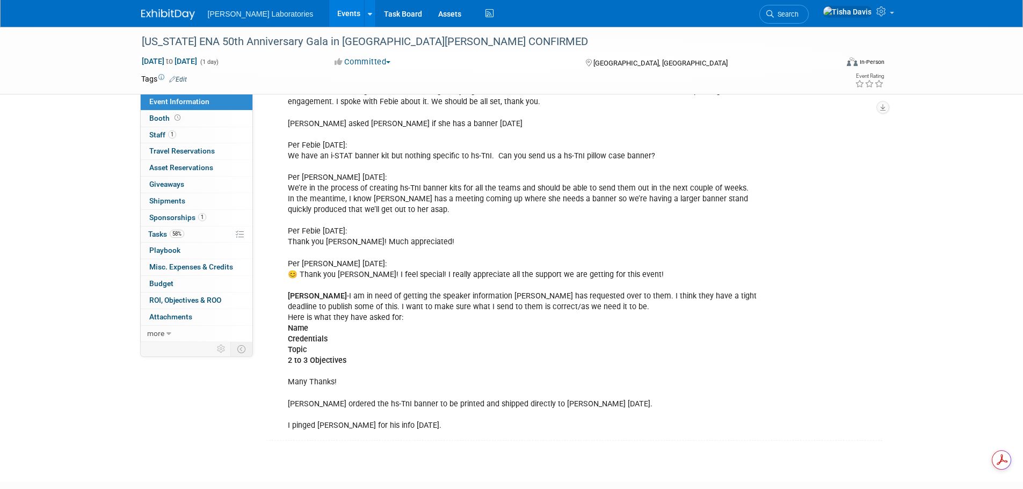
scroll to position [2617, 0]
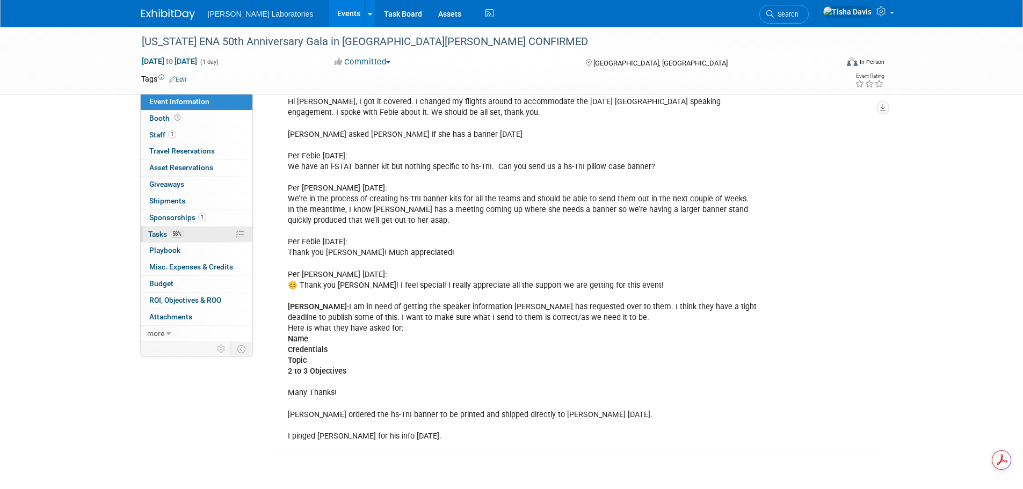
click at [163, 232] on span "Tasks 58%" at bounding box center [166, 234] width 36 height 9
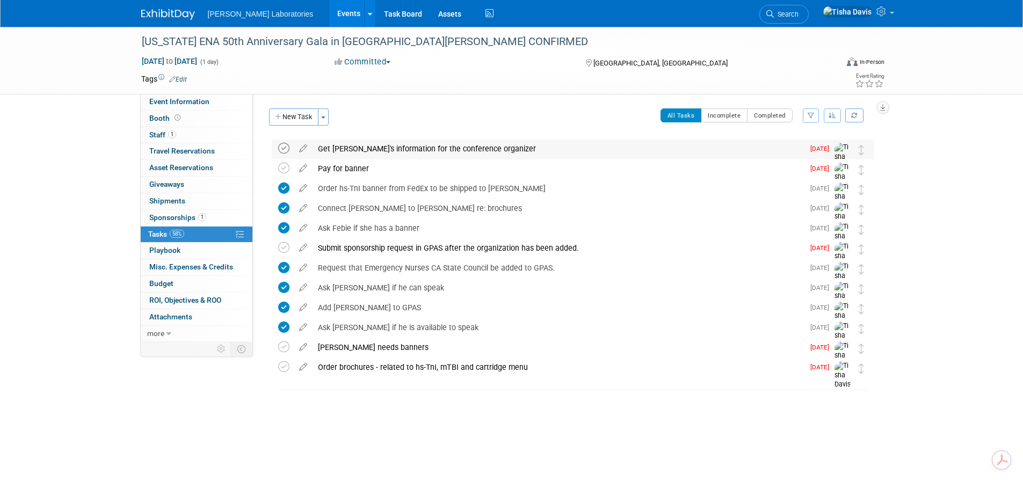
click at [285, 146] on icon at bounding box center [283, 148] width 11 height 11
click at [148, 134] on link "1 Staff 1" at bounding box center [197, 135] width 112 height 16
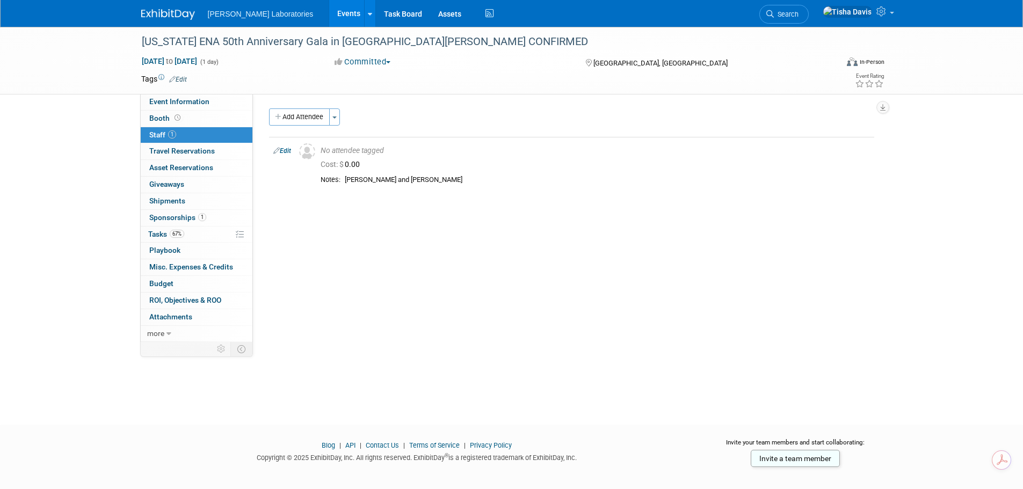
click at [329, 15] on link "Events" at bounding box center [348, 13] width 39 height 27
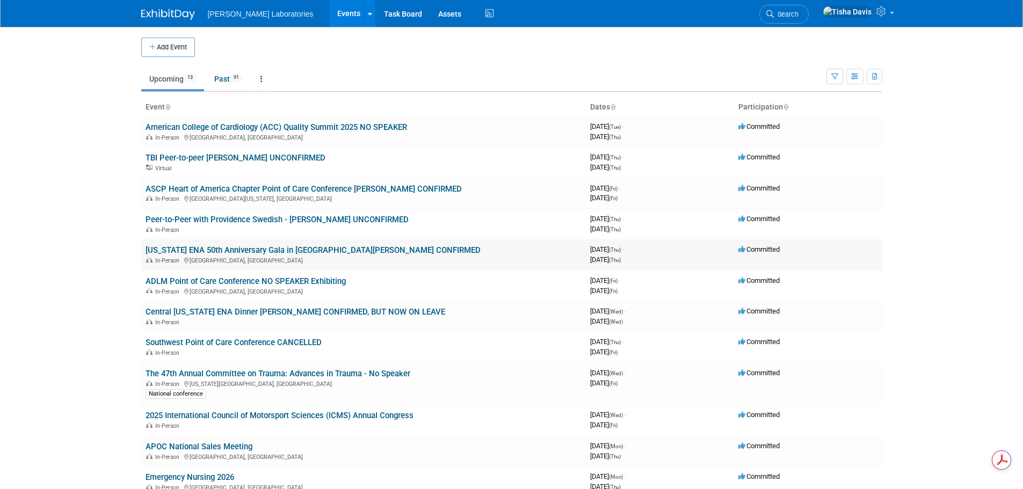
click at [251, 250] on link "[US_STATE] ENA 50th Anniversary Gala in [GEOGRAPHIC_DATA][PERSON_NAME] CONFIRMED" at bounding box center [312, 250] width 335 height 10
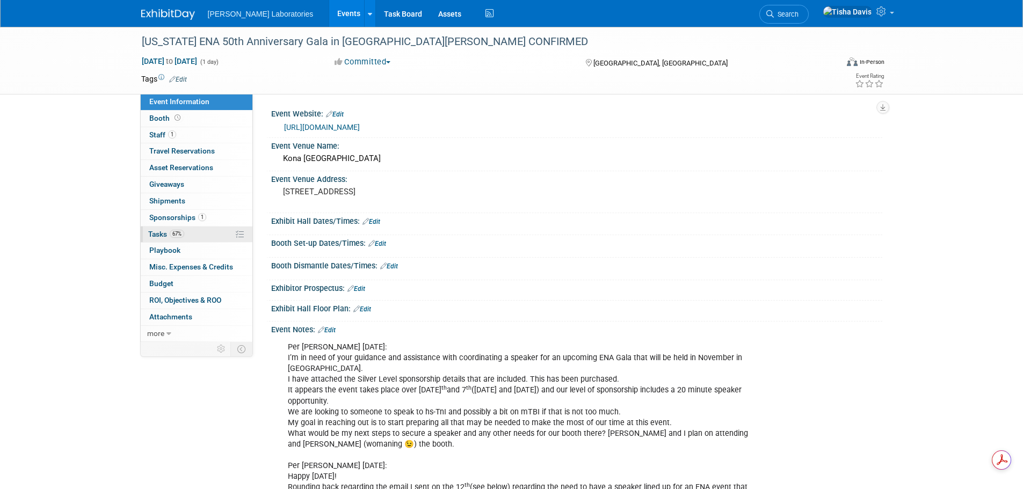
click at [159, 235] on span "Tasks 67%" at bounding box center [166, 234] width 36 height 9
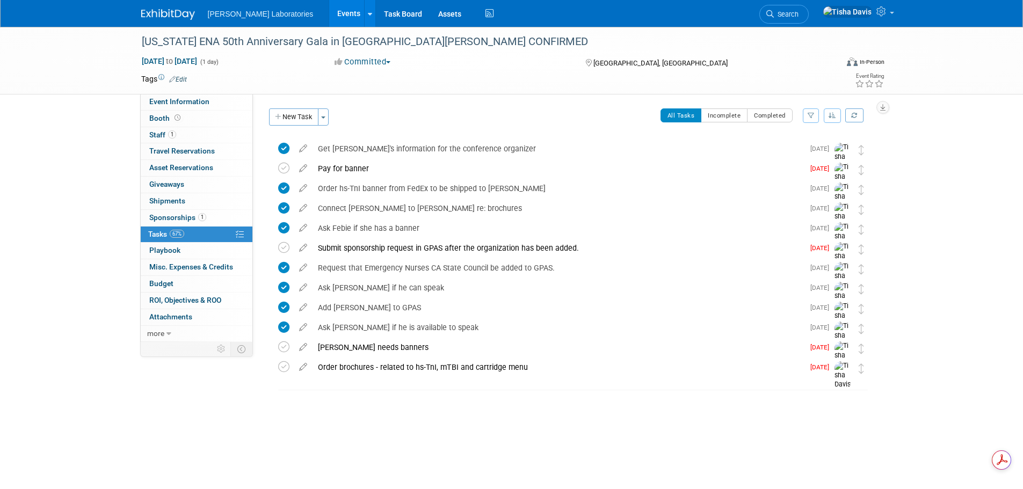
click at [329, 10] on link "Events" at bounding box center [348, 13] width 39 height 27
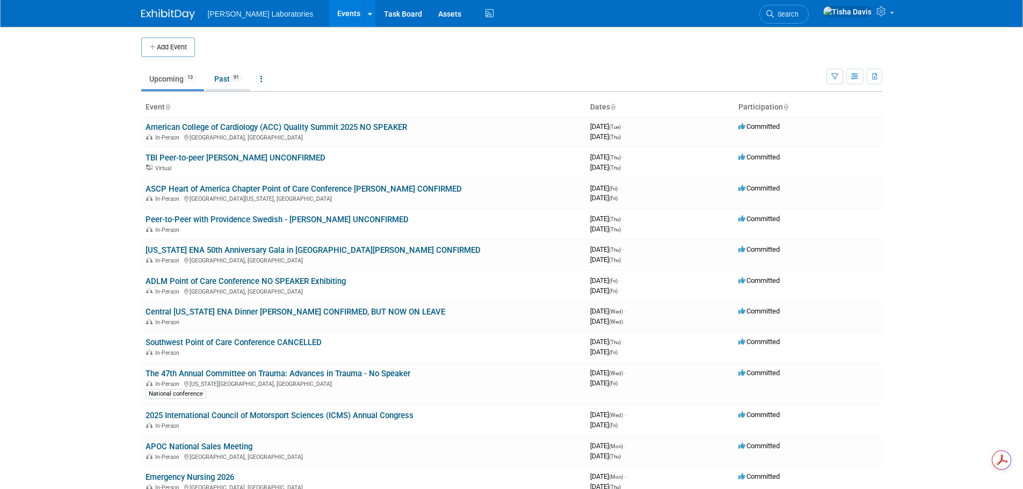
click at [223, 79] on link "Past 91" at bounding box center [228, 79] width 44 height 20
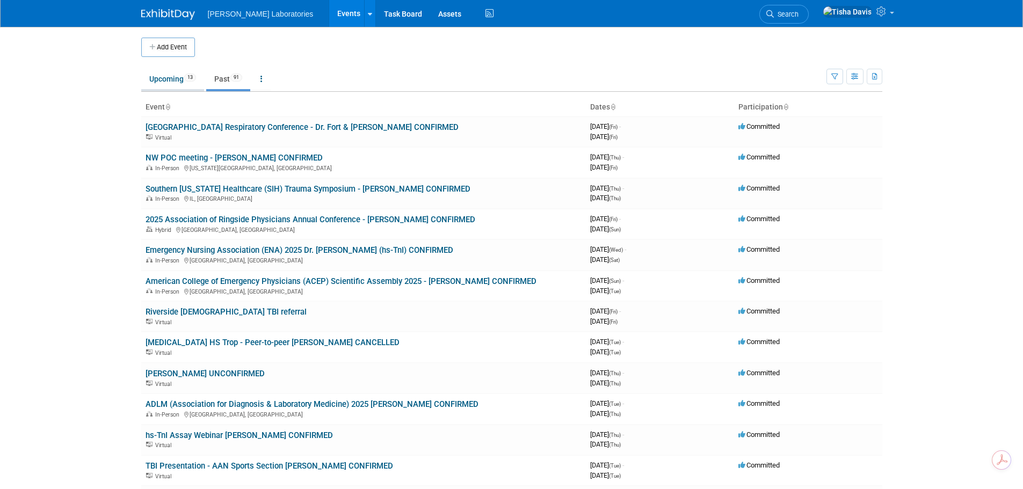
click at [169, 76] on link "Upcoming 13" at bounding box center [172, 79] width 63 height 20
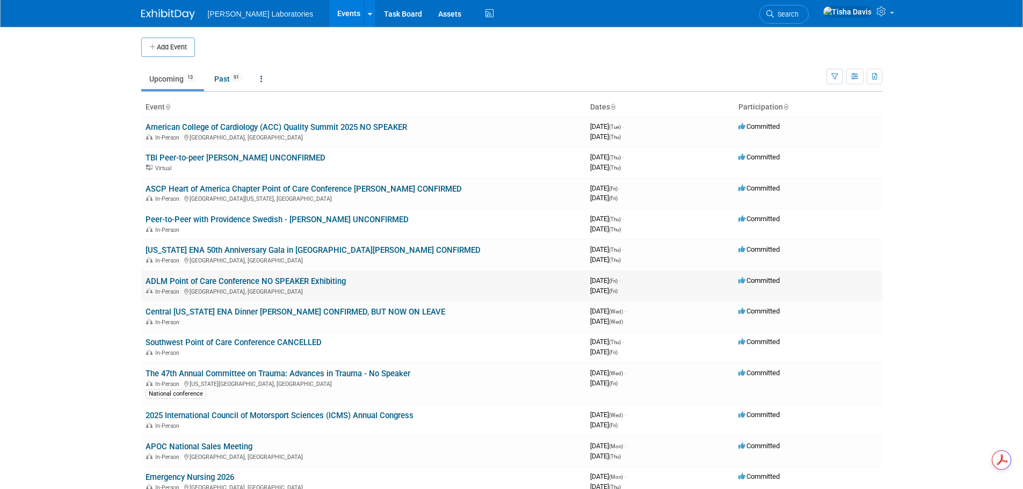
click at [250, 281] on link "ADLM Point of Care Conference NO SPEAKER Exhibiting" at bounding box center [245, 281] width 200 height 10
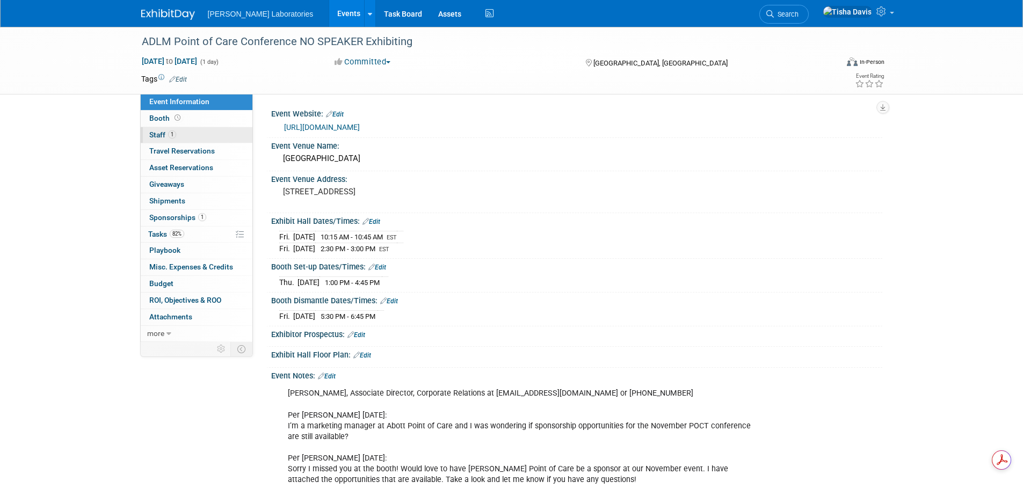
click at [155, 133] on span "Staff 1" at bounding box center [162, 134] width 27 height 9
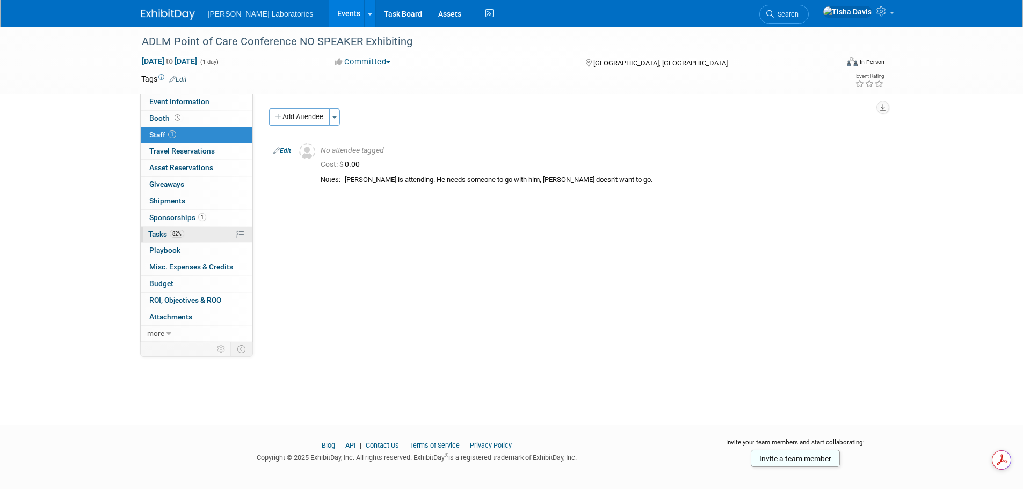
click at [157, 235] on span "Tasks 82%" at bounding box center [166, 234] width 36 height 9
